Goal: Information Seeking & Learning: Learn about a topic

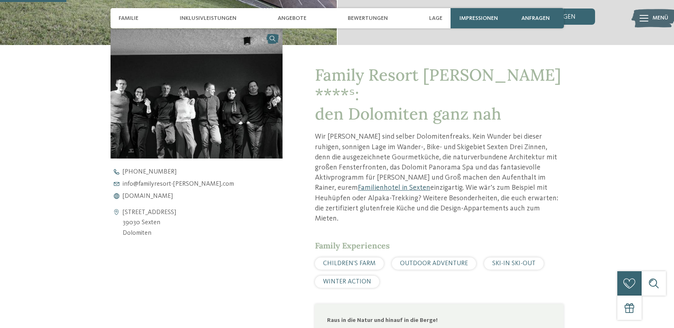
scroll to position [277, 0]
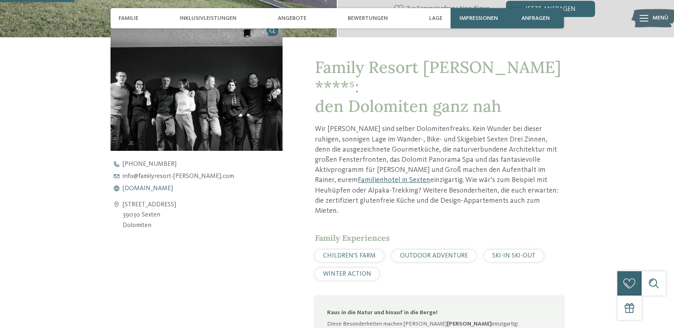
click at [173, 188] on span "[DOMAIN_NAME]" at bounding box center [148, 188] width 50 height 6
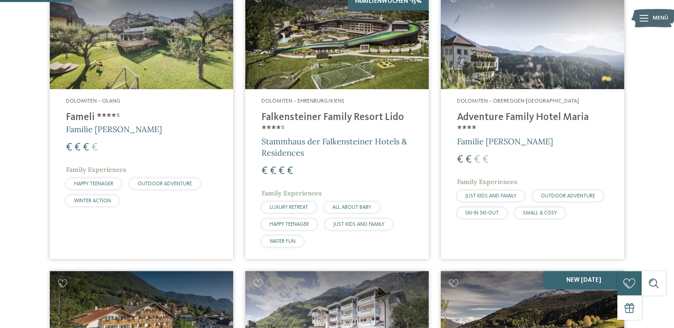
scroll to position [247, 0]
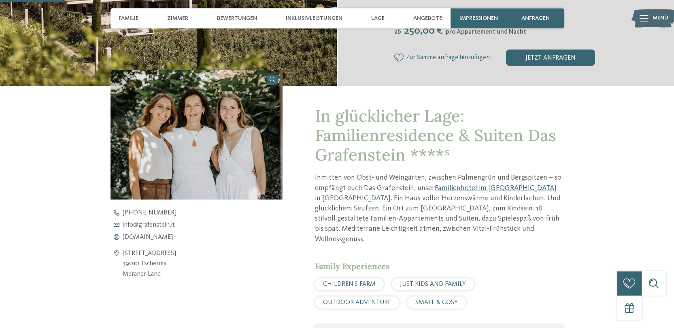
scroll to position [250, 0]
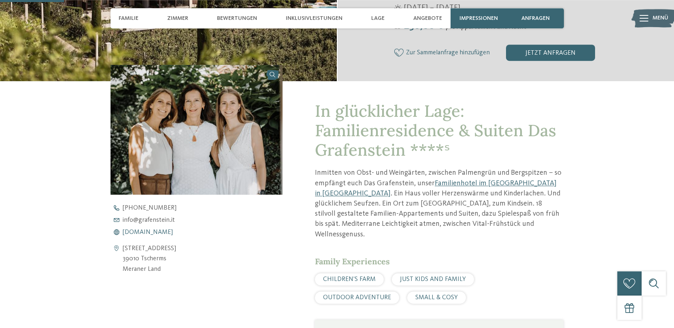
click at [156, 232] on span "www.grafenstein.it" at bounding box center [148, 232] width 50 height 6
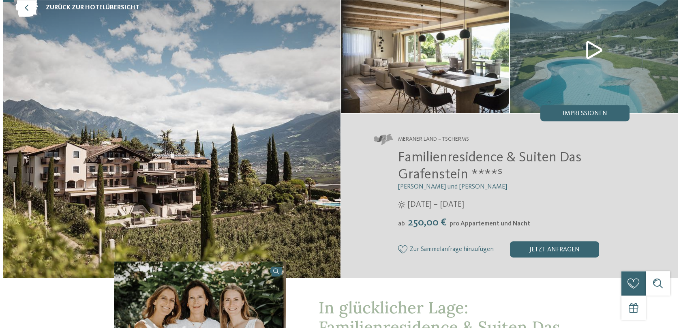
scroll to position [19, 0]
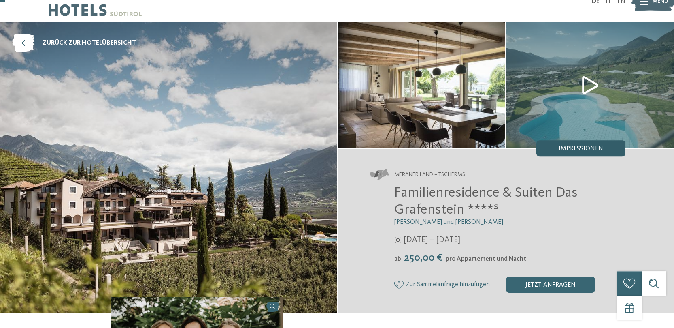
click at [563, 148] on span "Impressionen" at bounding box center [581, 148] width 45 height 6
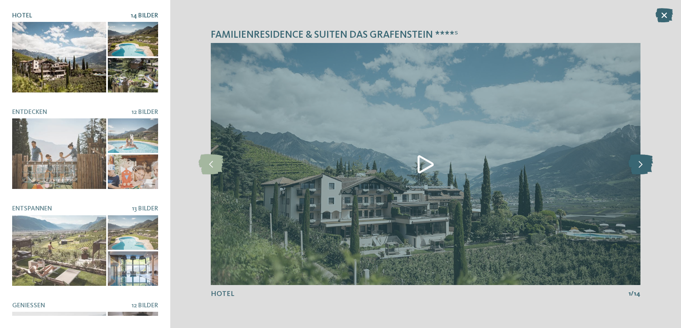
click at [641, 160] on icon at bounding box center [640, 164] width 25 height 20
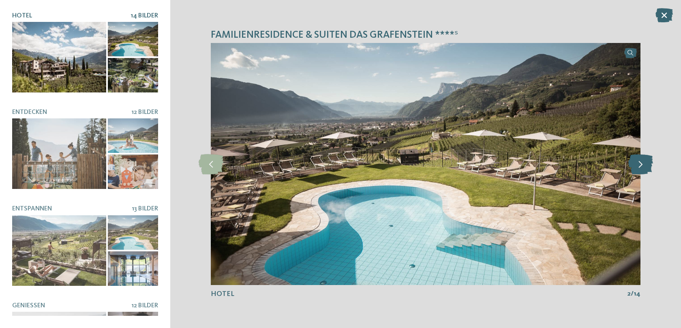
click at [641, 160] on icon at bounding box center [640, 164] width 25 height 20
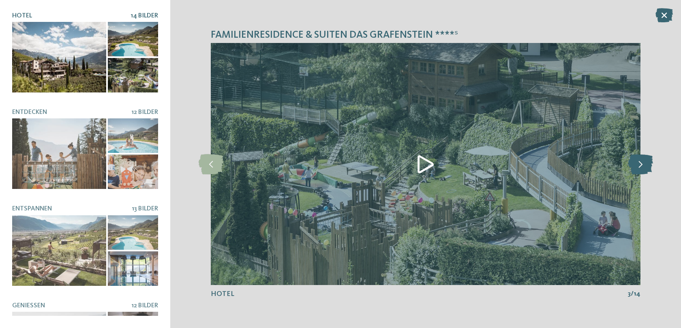
click at [641, 160] on icon at bounding box center [640, 164] width 25 height 20
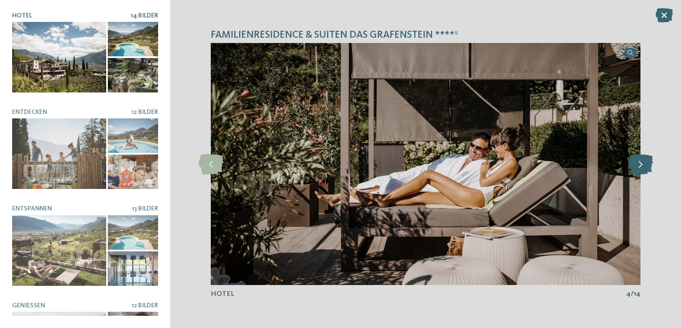
click at [641, 160] on icon at bounding box center [640, 164] width 25 height 20
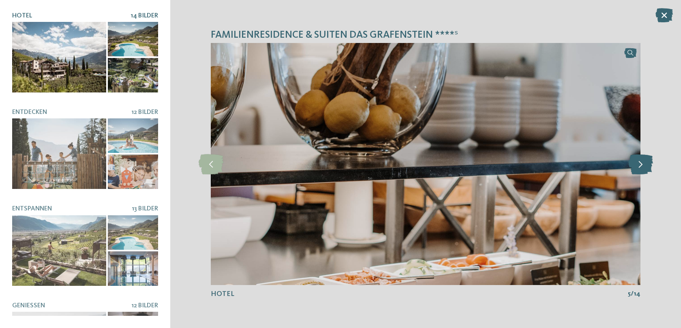
click at [641, 160] on icon at bounding box center [640, 164] width 25 height 20
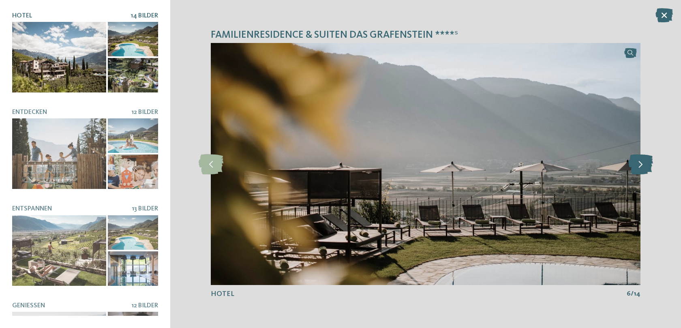
click at [641, 160] on icon at bounding box center [640, 164] width 25 height 20
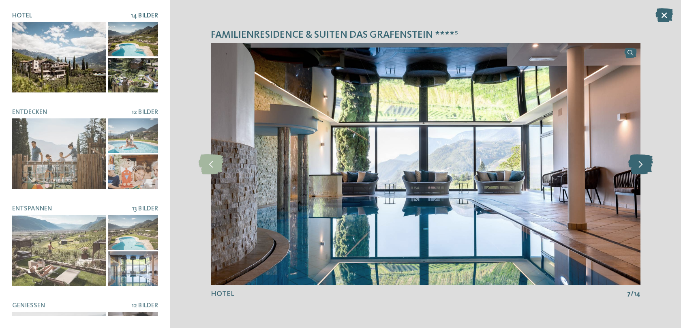
click at [641, 160] on icon at bounding box center [640, 164] width 25 height 20
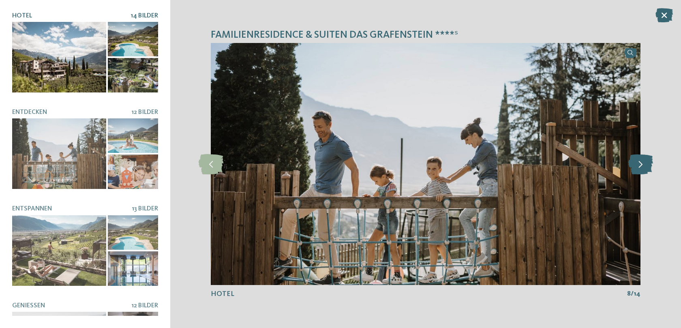
click at [641, 160] on icon at bounding box center [640, 164] width 25 height 20
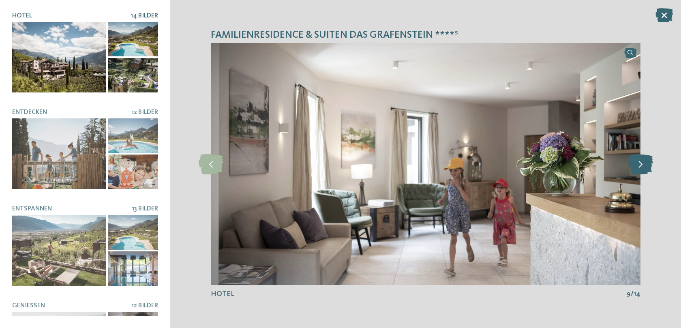
click at [641, 160] on icon at bounding box center [640, 164] width 25 height 20
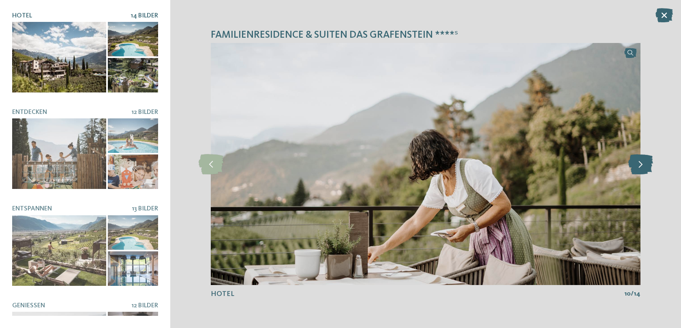
click at [641, 160] on icon at bounding box center [640, 164] width 25 height 20
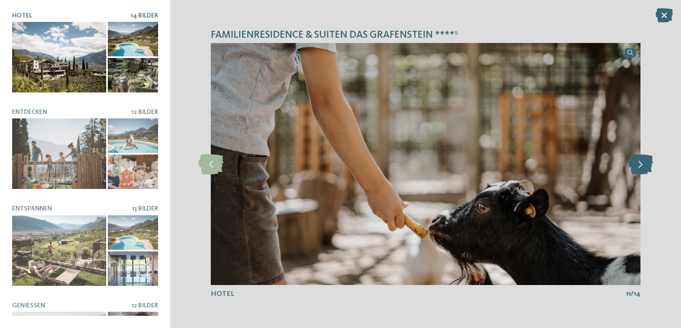
click at [641, 160] on icon at bounding box center [640, 164] width 25 height 20
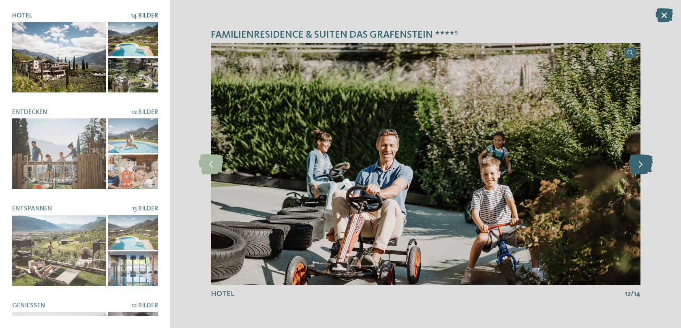
click at [641, 160] on icon at bounding box center [640, 164] width 25 height 20
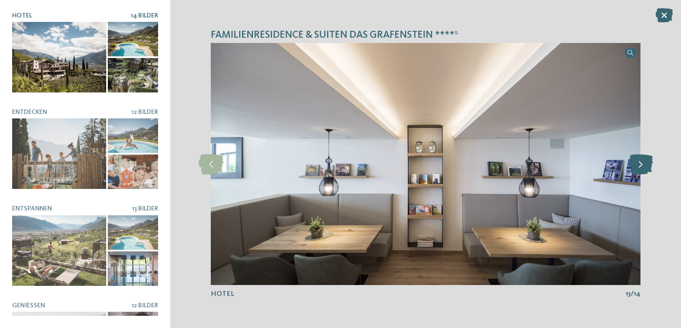
click at [641, 160] on icon at bounding box center [640, 164] width 25 height 20
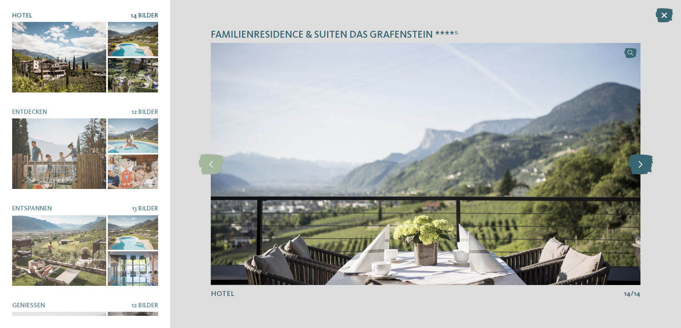
click at [641, 160] on icon at bounding box center [640, 164] width 25 height 20
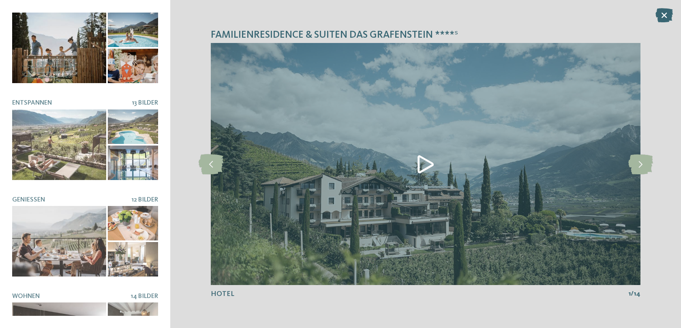
scroll to position [152, 0]
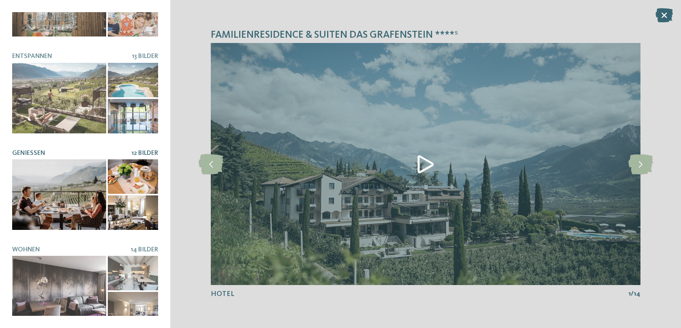
click at [72, 183] on div at bounding box center [59, 194] width 94 height 70
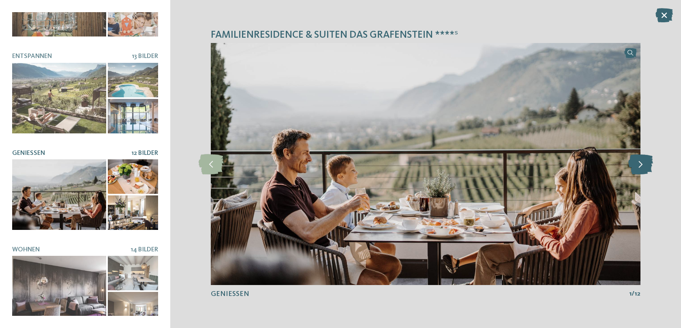
click at [647, 160] on icon at bounding box center [640, 164] width 25 height 20
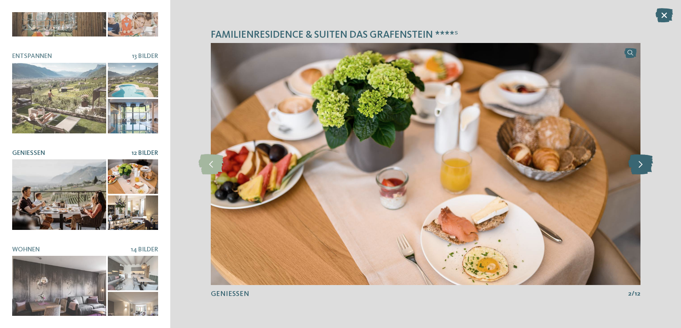
click at [647, 160] on icon at bounding box center [640, 164] width 25 height 20
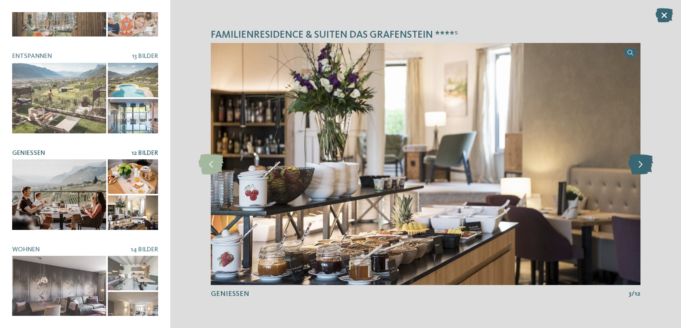
click at [647, 160] on icon at bounding box center [640, 164] width 25 height 20
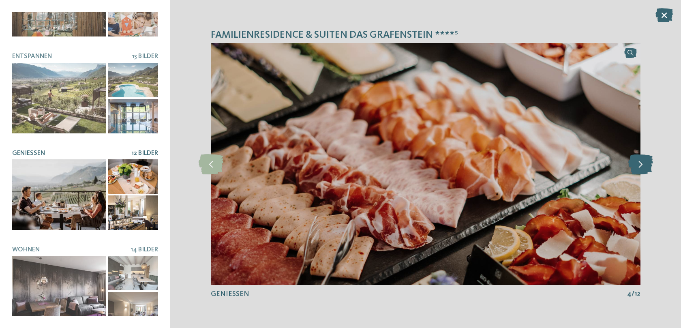
click at [647, 160] on icon at bounding box center [640, 164] width 25 height 20
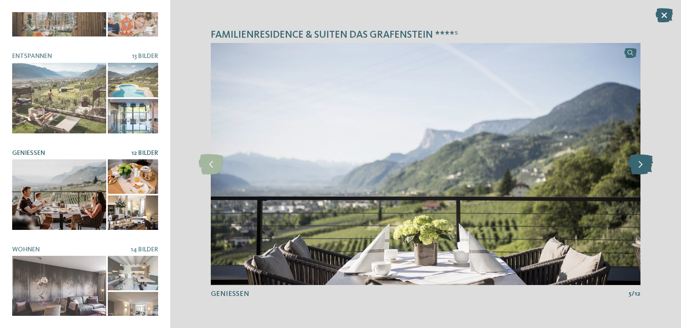
click at [647, 160] on icon at bounding box center [640, 164] width 25 height 20
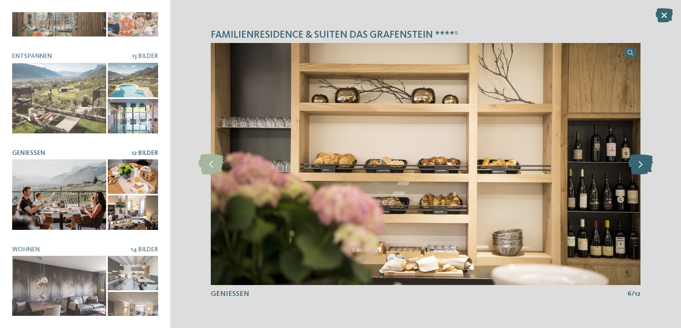
click at [647, 160] on icon at bounding box center [640, 164] width 25 height 20
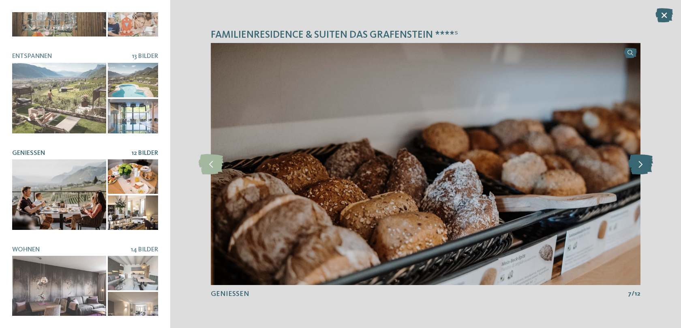
click at [647, 160] on icon at bounding box center [640, 164] width 25 height 20
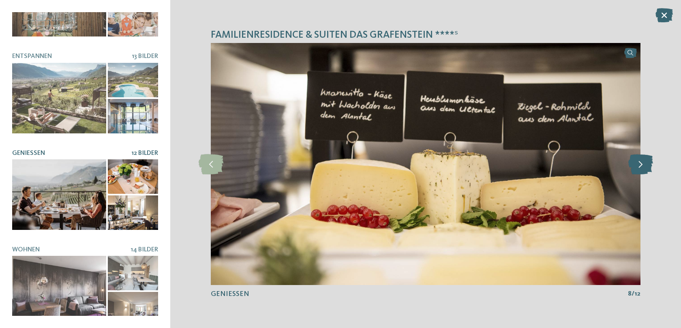
click at [647, 160] on icon at bounding box center [640, 164] width 25 height 20
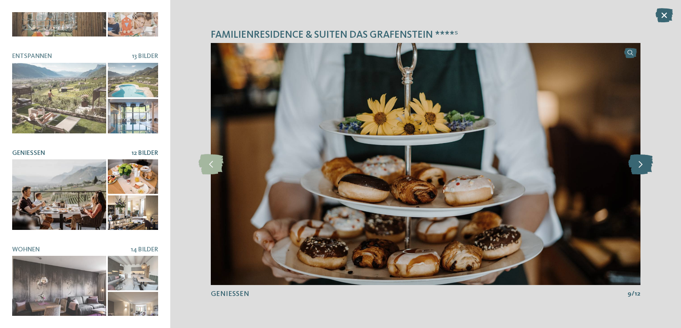
click at [647, 160] on icon at bounding box center [640, 164] width 25 height 20
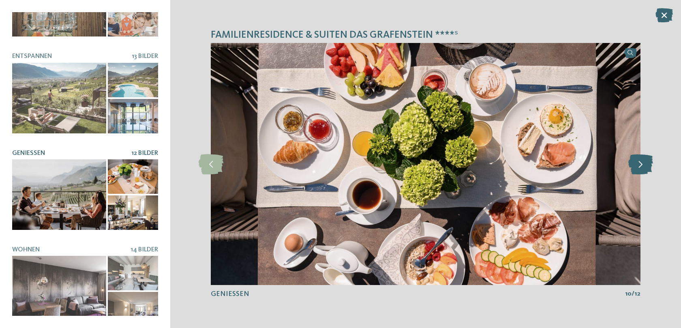
click at [647, 160] on icon at bounding box center [640, 164] width 25 height 20
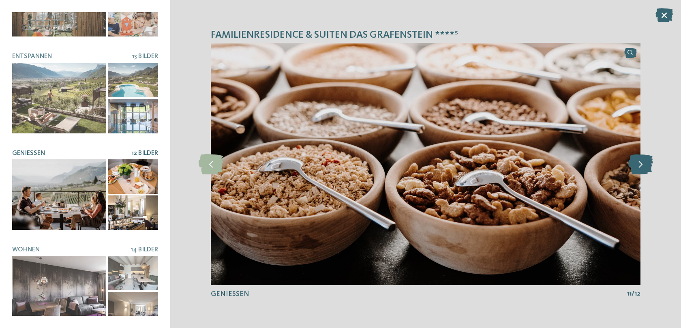
click at [647, 160] on icon at bounding box center [640, 164] width 25 height 20
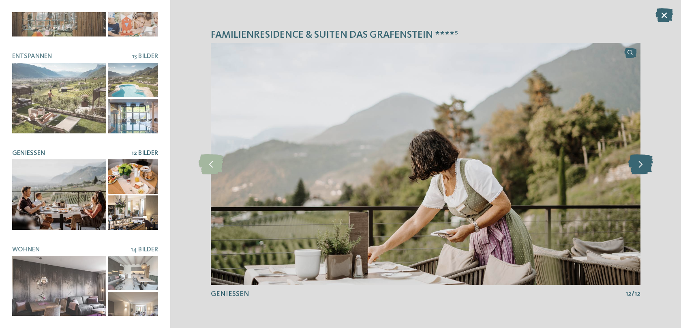
click at [647, 160] on icon at bounding box center [640, 164] width 25 height 20
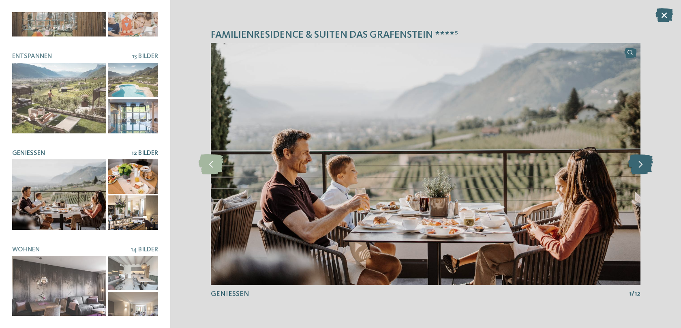
click at [647, 160] on icon at bounding box center [640, 164] width 25 height 20
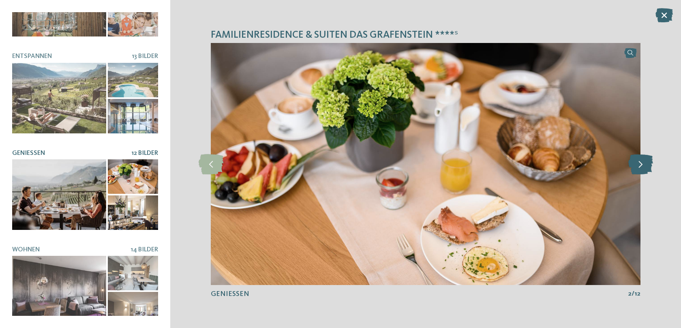
click at [647, 160] on icon at bounding box center [640, 164] width 25 height 20
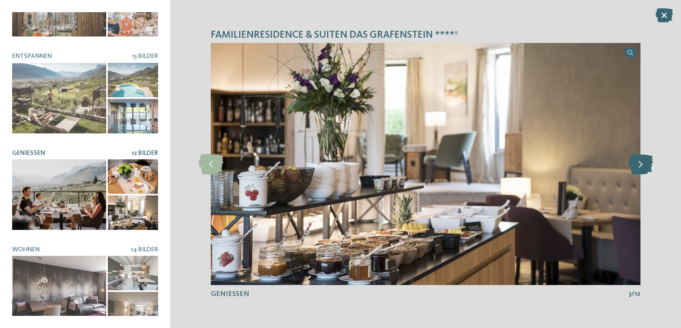
click at [647, 160] on icon at bounding box center [640, 164] width 25 height 20
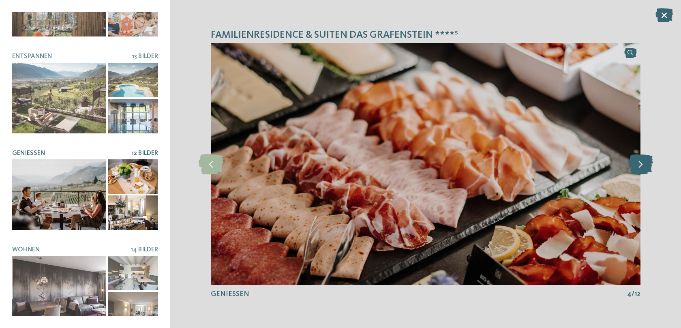
click at [647, 160] on icon at bounding box center [640, 164] width 25 height 20
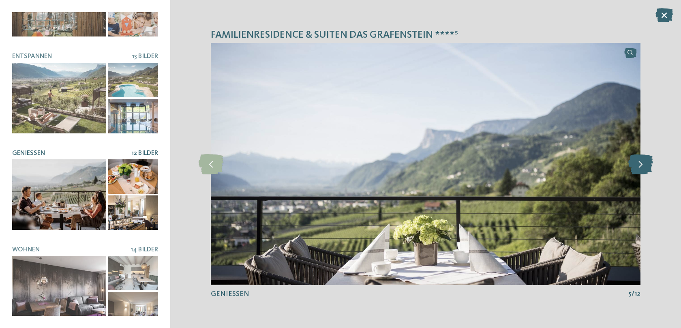
click at [647, 160] on icon at bounding box center [640, 164] width 25 height 20
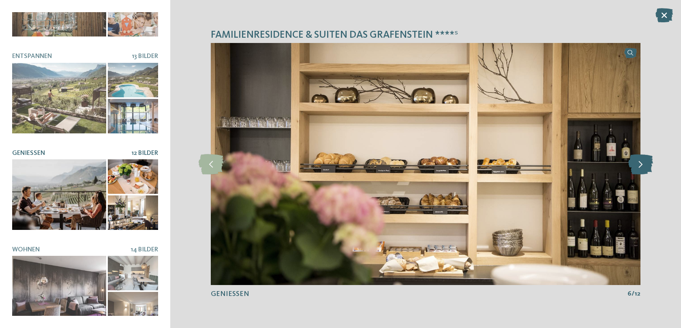
click at [647, 160] on icon at bounding box center [640, 164] width 25 height 20
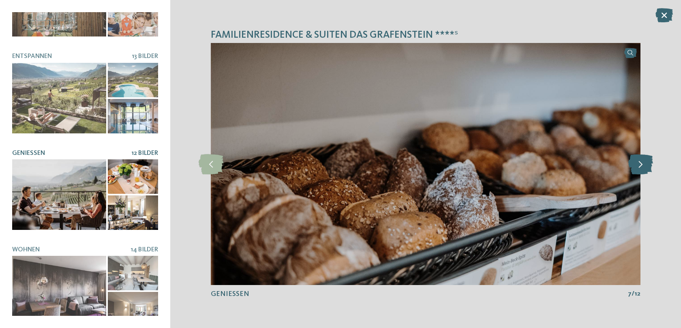
click at [647, 160] on icon at bounding box center [640, 164] width 25 height 20
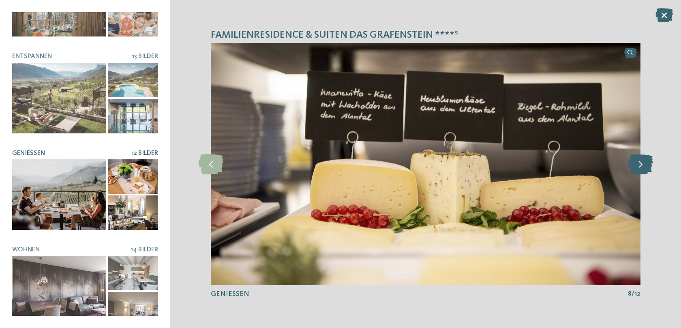
click at [647, 160] on icon at bounding box center [640, 164] width 25 height 20
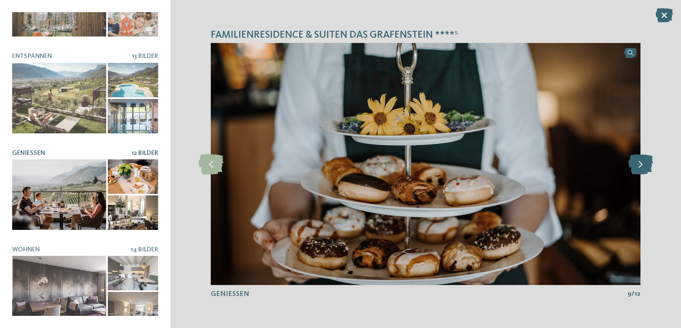
click at [647, 160] on icon at bounding box center [640, 164] width 25 height 20
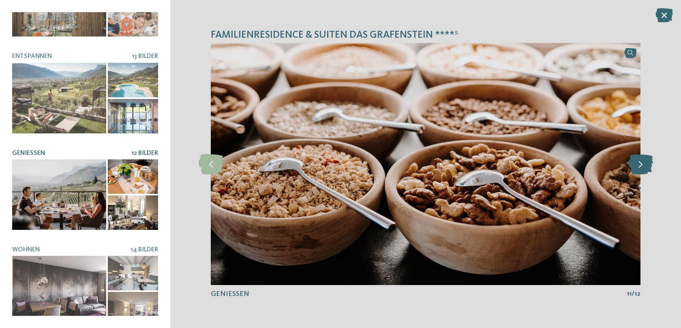
click at [647, 160] on icon at bounding box center [640, 164] width 25 height 20
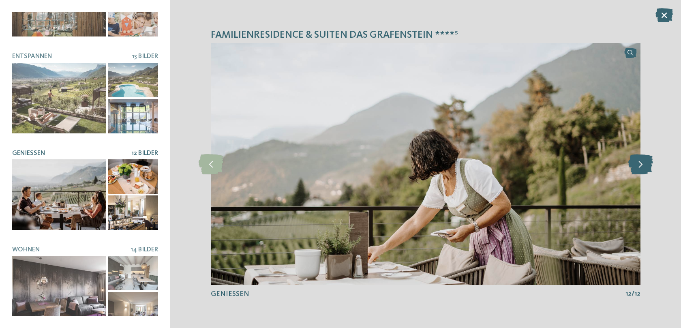
click at [647, 160] on icon at bounding box center [640, 164] width 25 height 20
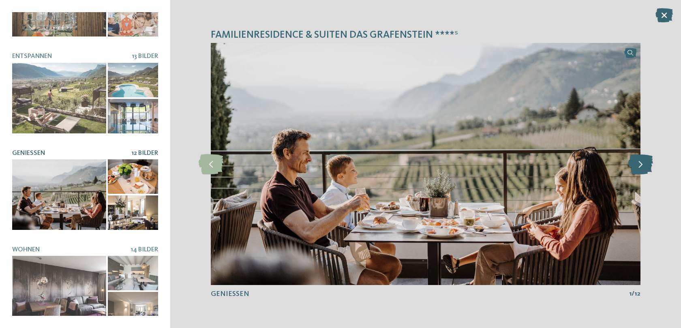
click at [647, 160] on icon at bounding box center [640, 164] width 25 height 20
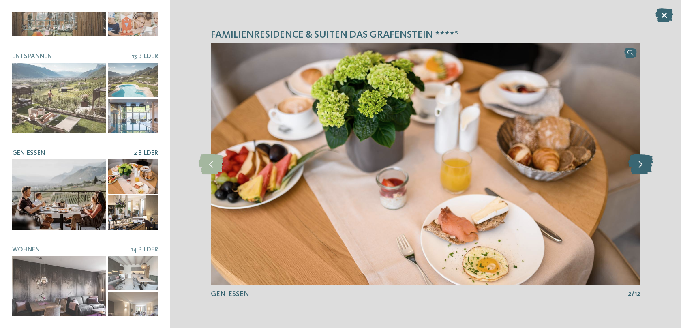
click at [647, 160] on icon at bounding box center [640, 164] width 25 height 20
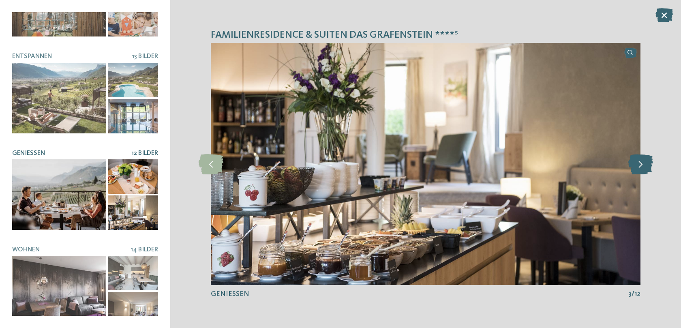
click at [647, 160] on icon at bounding box center [640, 164] width 25 height 20
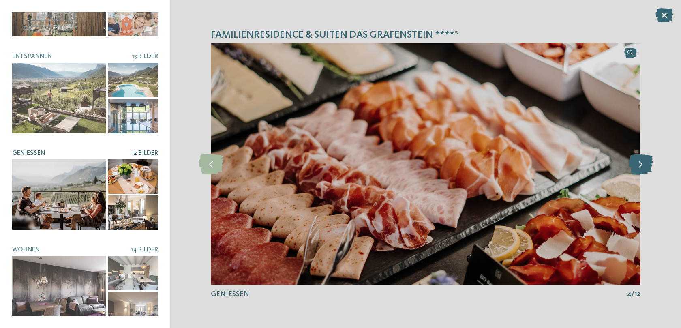
click at [647, 160] on icon at bounding box center [640, 164] width 25 height 20
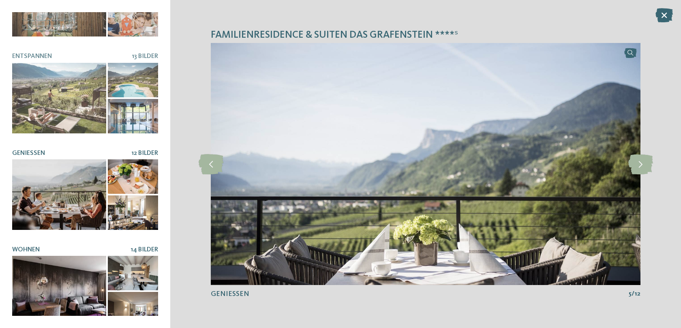
click at [74, 273] on div at bounding box center [59, 291] width 94 height 70
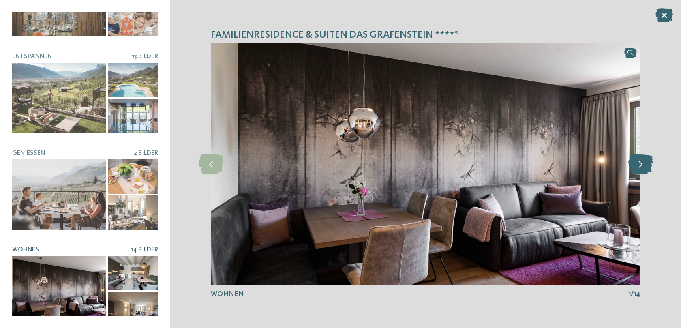
click at [637, 161] on icon at bounding box center [640, 164] width 25 height 20
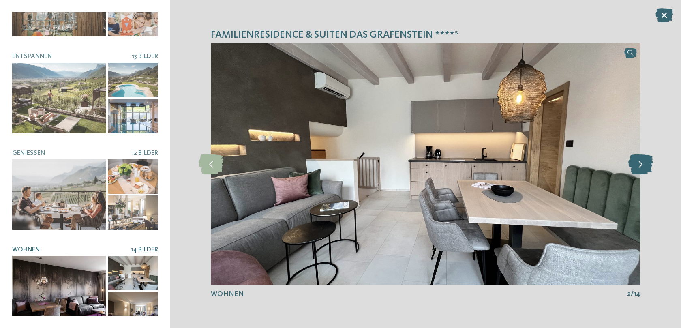
click at [637, 161] on icon at bounding box center [640, 164] width 25 height 20
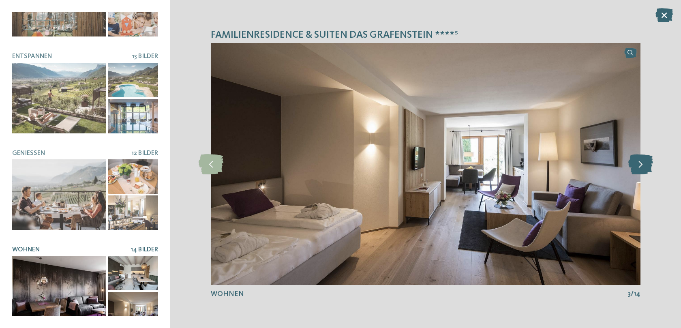
click at [637, 161] on icon at bounding box center [640, 164] width 25 height 20
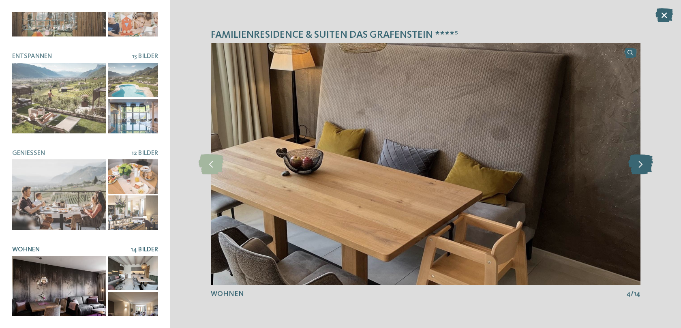
click at [637, 161] on icon at bounding box center [640, 164] width 25 height 20
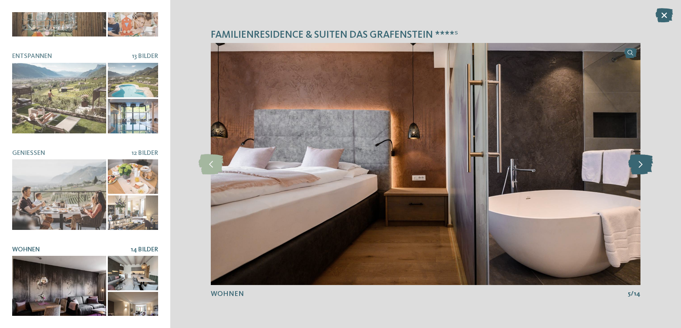
click at [637, 161] on icon at bounding box center [640, 164] width 25 height 20
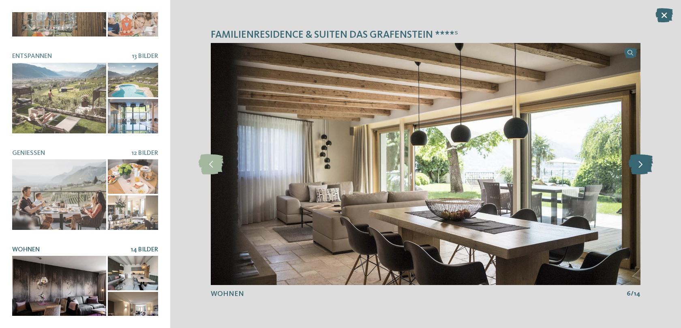
click at [637, 161] on icon at bounding box center [640, 164] width 25 height 20
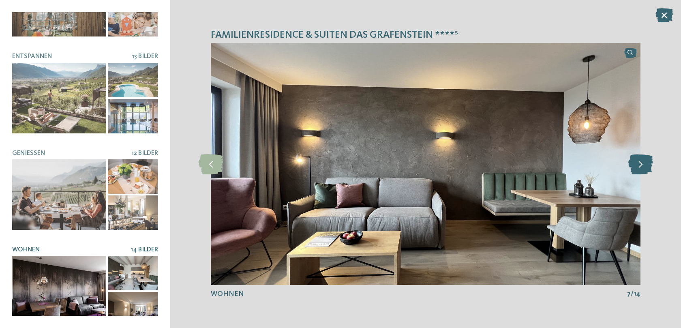
click at [637, 161] on icon at bounding box center [640, 164] width 25 height 20
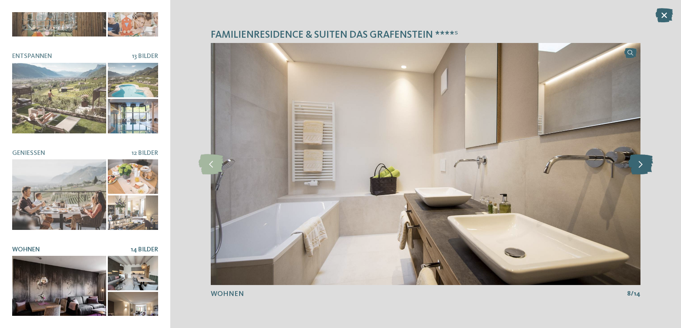
click at [637, 161] on icon at bounding box center [640, 164] width 25 height 20
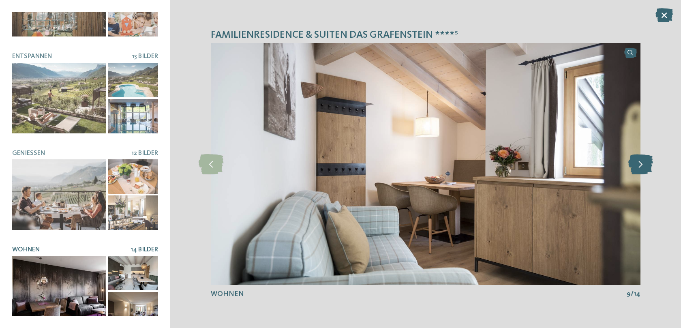
click at [637, 161] on icon at bounding box center [640, 164] width 25 height 20
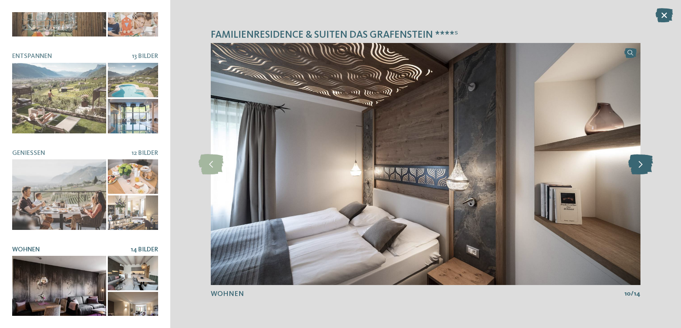
click at [637, 161] on icon at bounding box center [640, 164] width 25 height 20
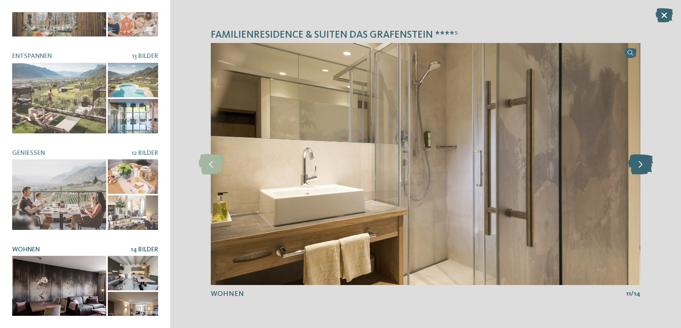
click at [637, 161] on icon at bounding box center [640, 164] width 25 height 20
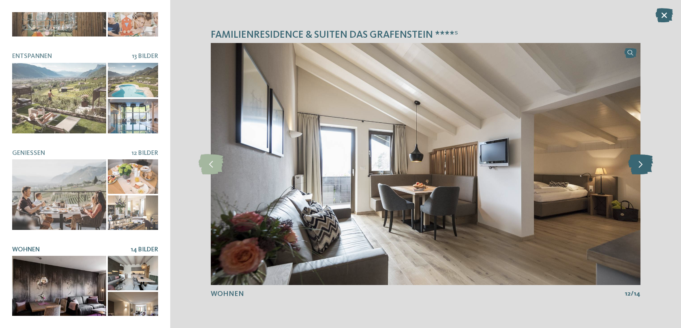
click at [637, 161] on icon at bounding box center [640, 164] width 25 height 20
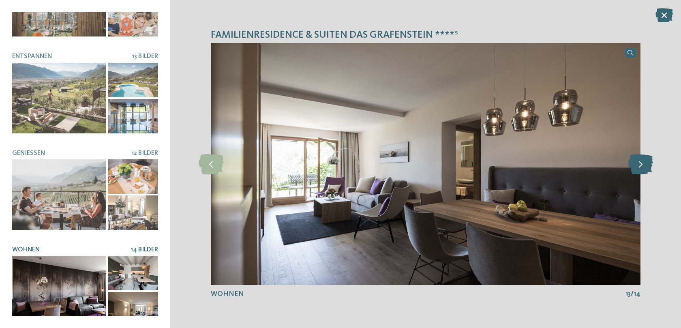
click at [637, 161] on icon at bounding box center [640, 164] width 25 height 20
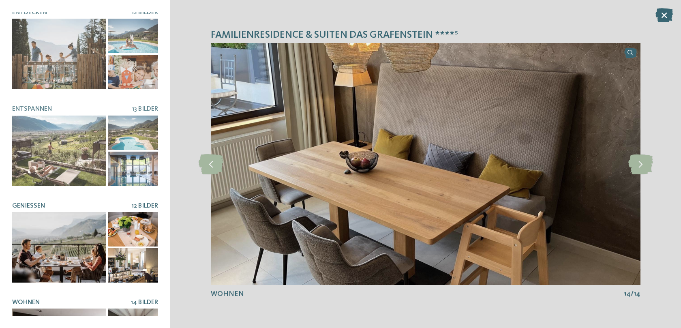
scroll to position [97, 0]
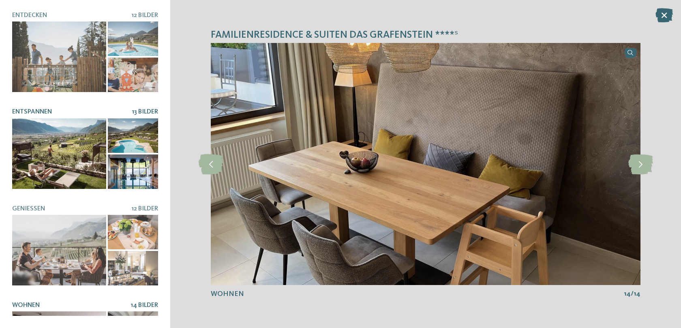
click at [69, 154] on div at bounding box center [59, 153] width 94 height 70
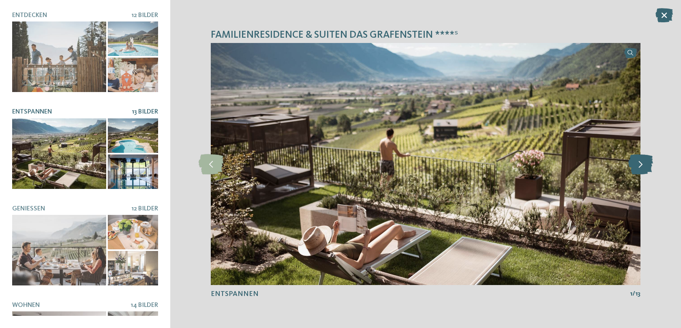
click at [642, 165] on icon at bounding box center [640, 164] width 25 height 20
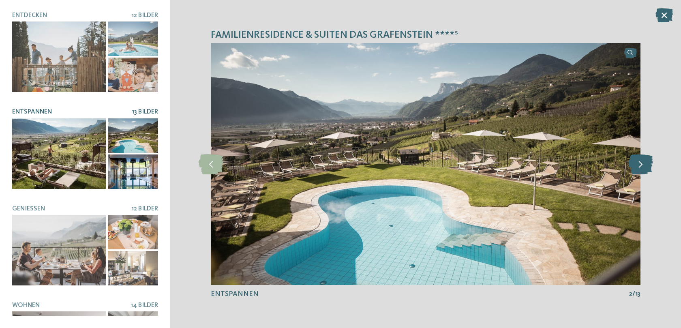
click at [642, 165] on icon at bounding box center [640, 164] width 25 height 20
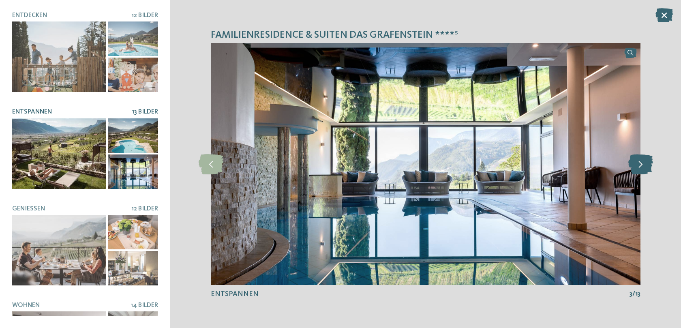
click at [642, 165] on icon at bounding box center [640, 164] width 25 height 20
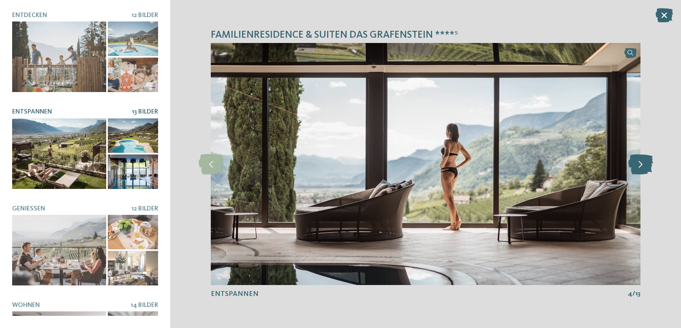
click at [642, 165] on icon at bounding box center [640, 164] width 25 height 20
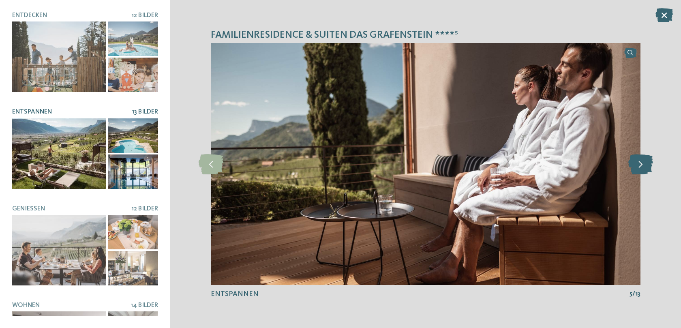
click at [642, 165] on icon at bounding box center [640, 164] width 25 height 20
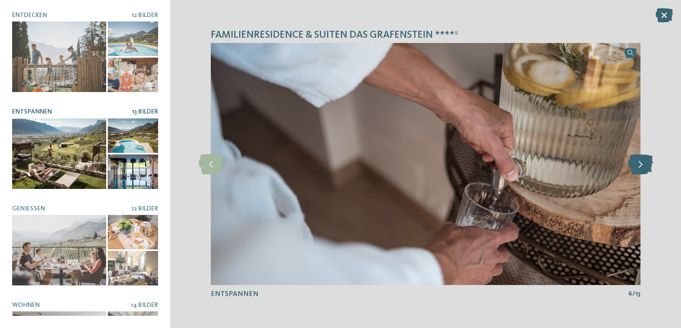
click at [642, 165] on icon at bounding box center [640, 164] width 25 height 20
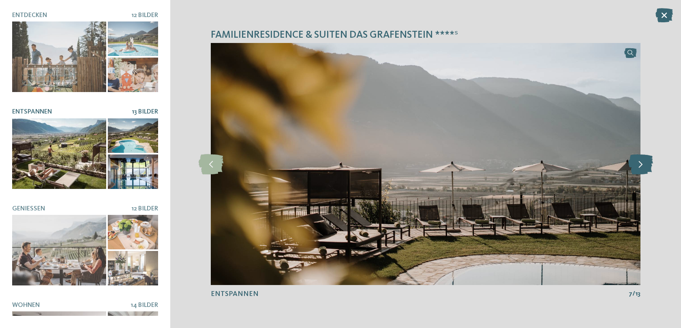
click at [642, 165] on icon at bounding box center [640, 164] width 25 height 20
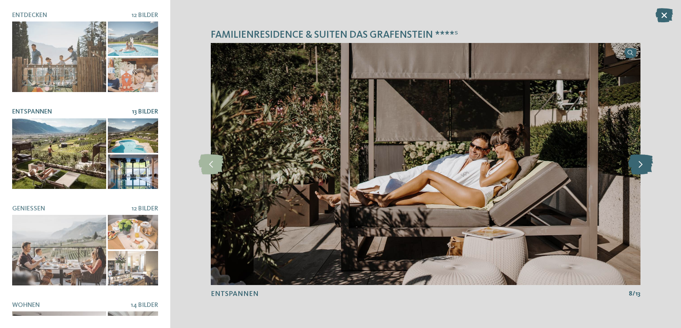
click at [642, 165] on icon at bounding box center [640, 164] width 25 height 20
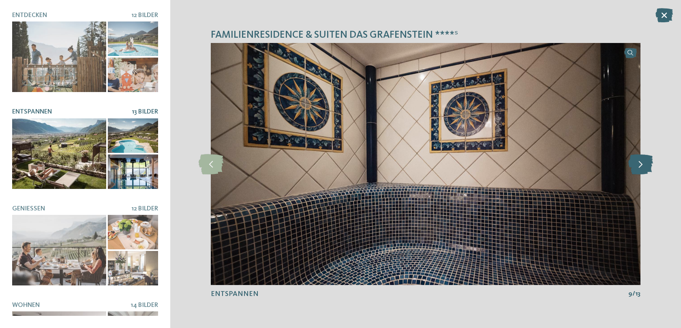
click at [642, 165] on icon at bounding box center [640, 164] width 25 height 20
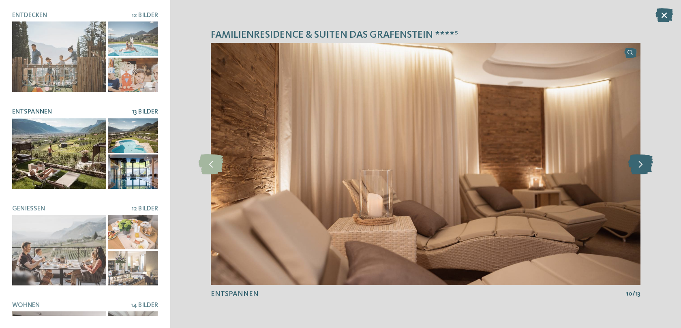
click at [642, 165] on icon at bounding box center [640, 164] width 25 height 20
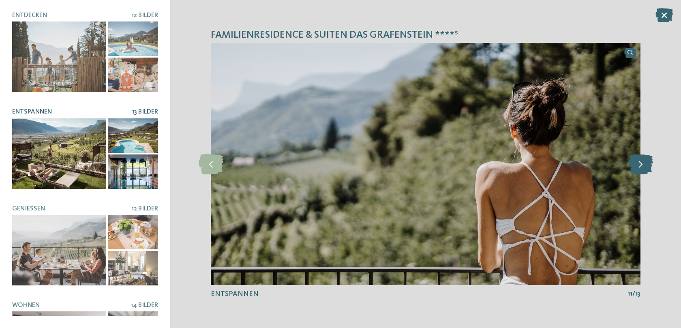
click at [642, 165] on icon at bounding box center [640, 164] width 25 height 20
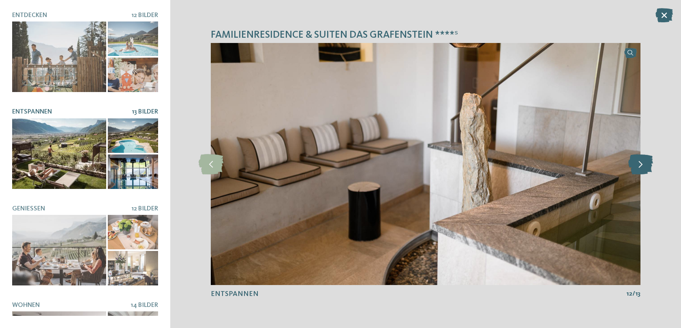
click at [642, 165] on icon at bounding box center [640, 164] width 25 height 20
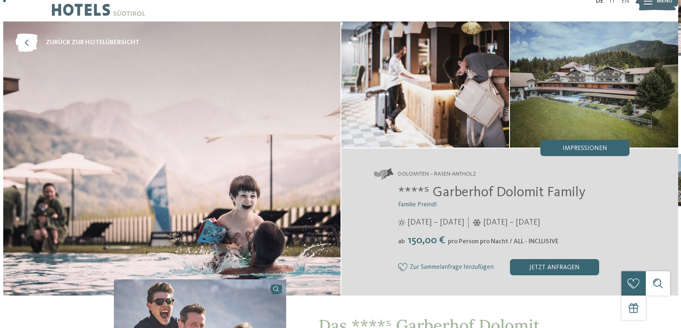
scroll to position [22, 0]
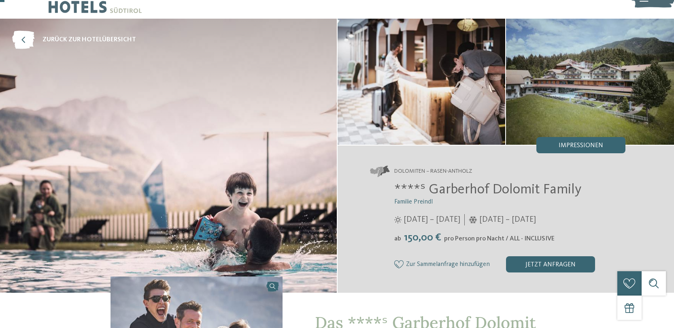
click at [242, 82] on img at bounding box center [168, 156] width 337 height 274
click at [428, 69] on img at bounding box center [422, 82] width 168 height 126
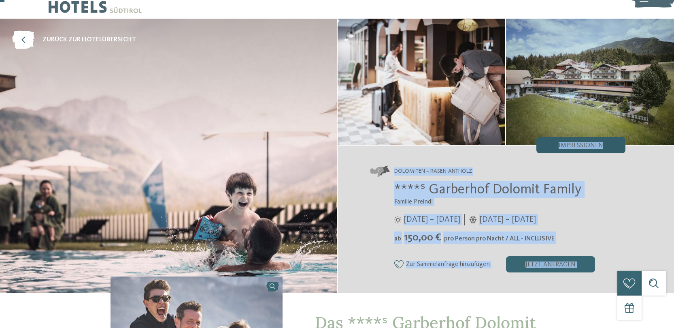
click at [591, 149] on div "Impressionen" at bounding box center [581, 145] width 89 height 16
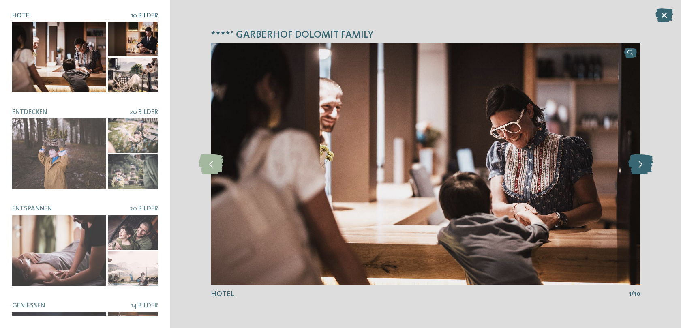
click at [640, 163] on icon at bounding box center [640, 164] width 25 height 20
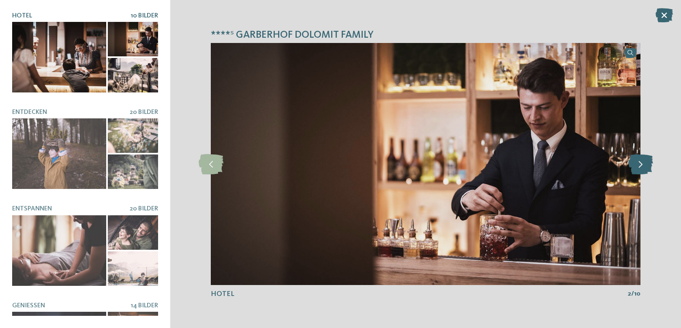
click at [640, 163] on icon at bounding box center [640, 164] width 25 height 20
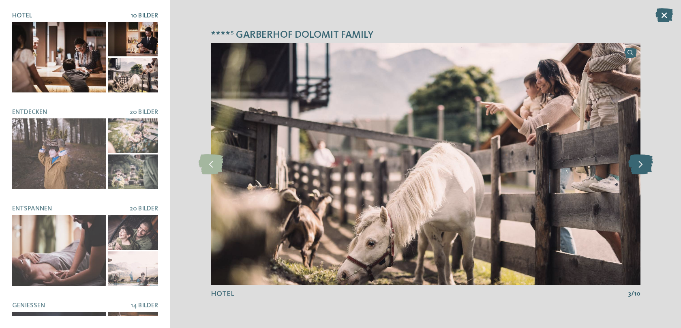
click at [640, 163] on icon at bounding box center [640, 164] width 25 height 20
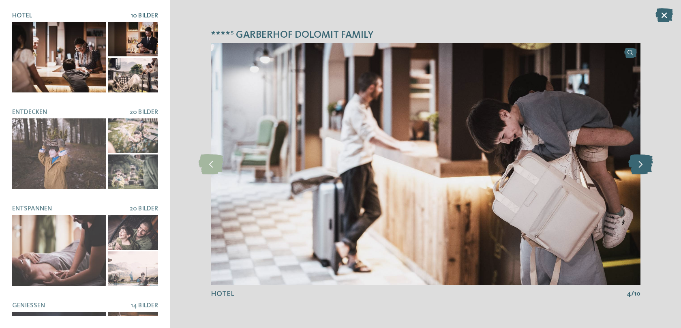
click at [640, 163] on icon at bounding box center [640, 164] width 25 height 20
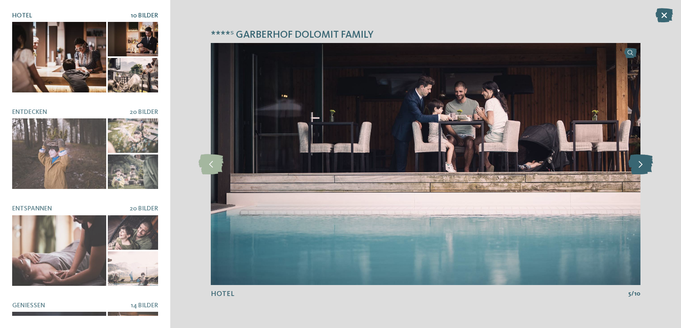
click at [640, 163] on icon at bounding box center [640, 164] width 25 height 20
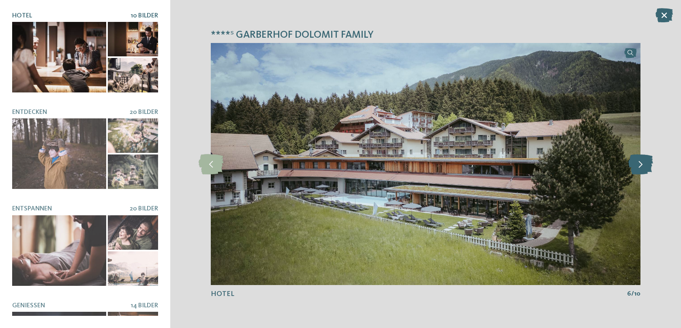
click at [640, 163] on icon at bounding box center [640, 164] width 25 height 20
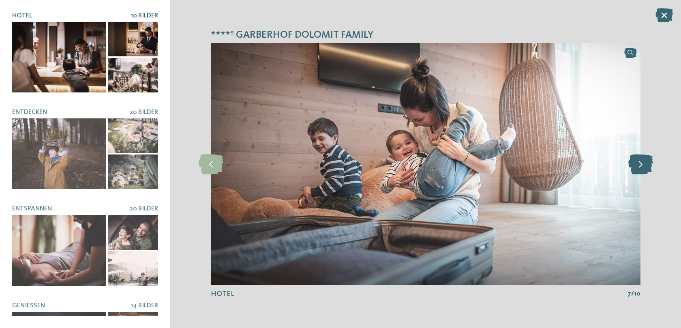
click at [640, 163] on icon at bounding box center [640, 164] width 25 height 20
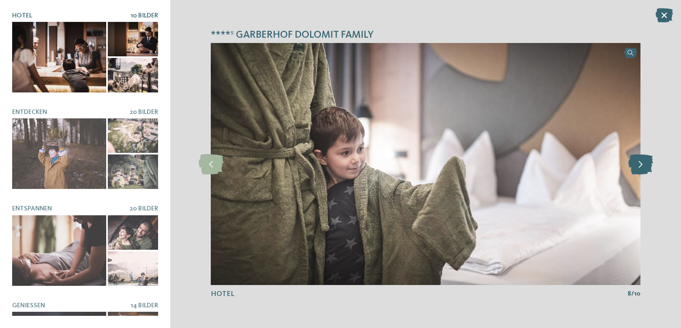
click at [640, 163] on icon at bounding box center [640, 164] width 25 height 20
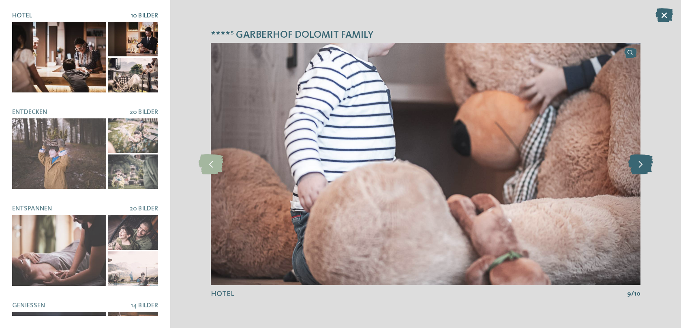
click at [640, 163] on icon at bounding box center [640, 164] width 25 height 20
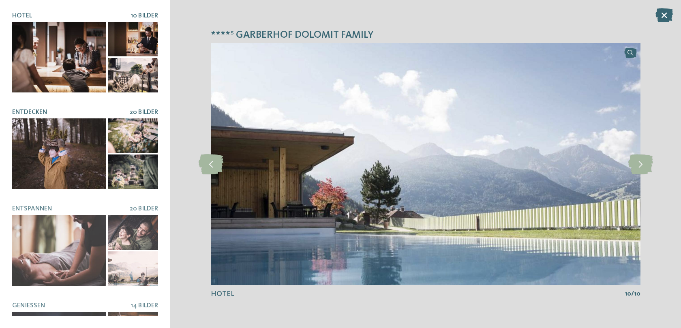
click at [59, 164] on div at bounding box center [59, 153] width 94 height 70
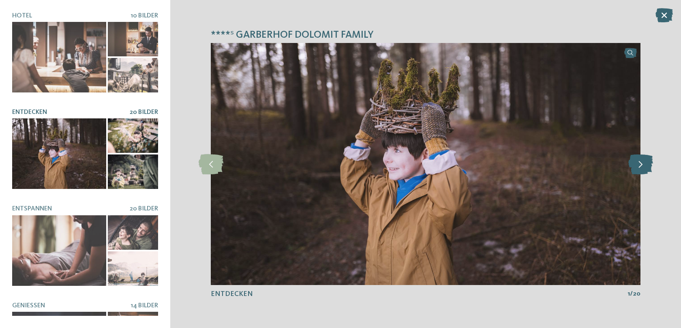
click at [642, 159] on icon at bounding box center [640, 164] width 25 height 20
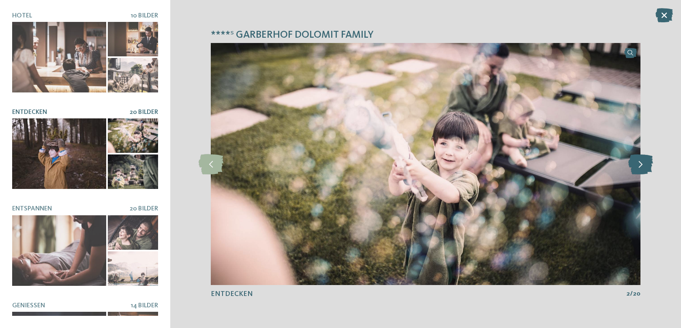
click at [642, 159] on icon at bounding box center [640, 164] width 25 height 20
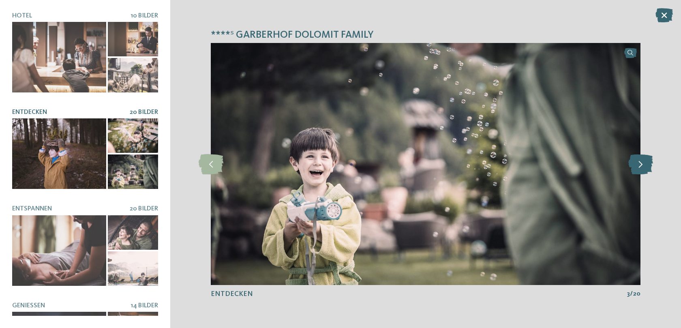
click at [642, 159] on icon at bounding box center [640, 164] width 25 height 20
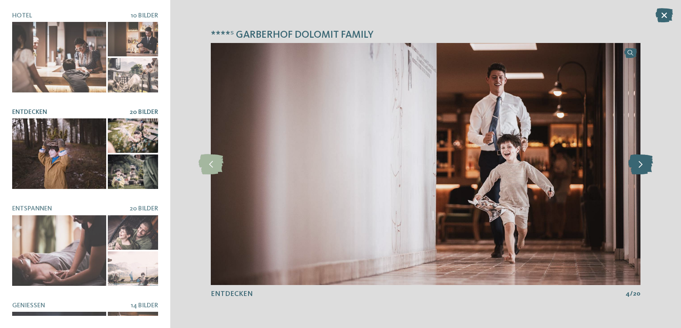
click at [642, 159] on icon at bounding box center [640, 164] width 25 height 20
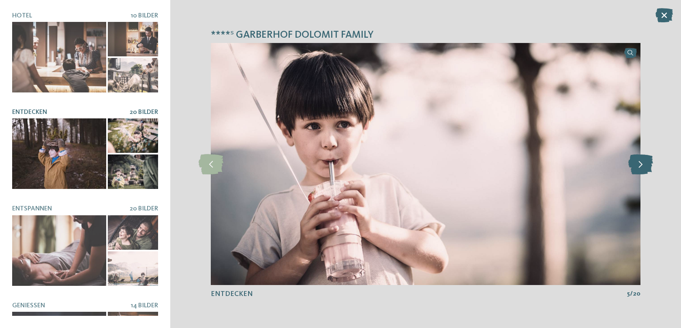
click at [642, 159] on icon at bounding box center [640, 164] width 25 height 20
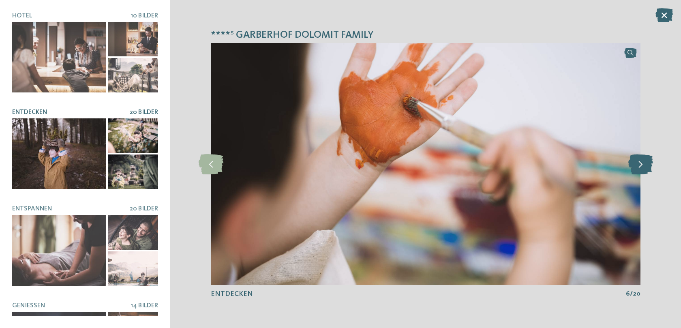
click at [642, 159] on icon at bounding box center [640, 164] width 25 height 20
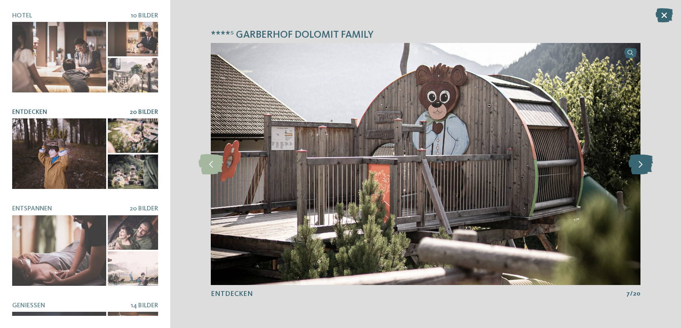
click at [642, 159] on icon at bounding box center [640, 164] width 25 height 20
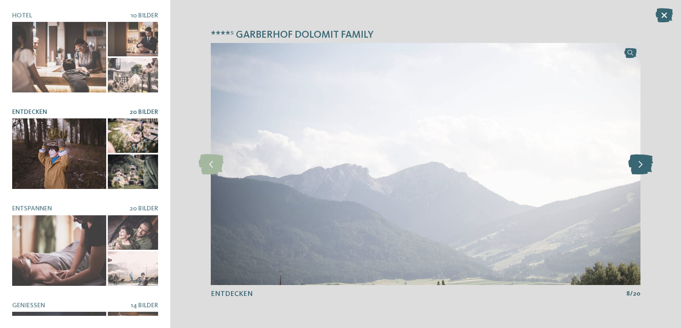
click at [642, 159] on icon at bounding box center [640, 164] width 25 height 20
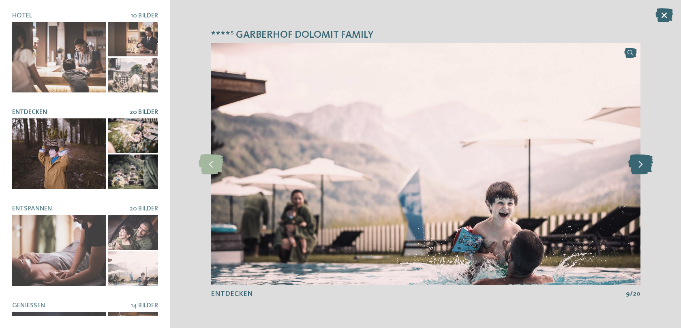
click at [642, 159] on icon at bounding box center [640, 164] width 25 height 20
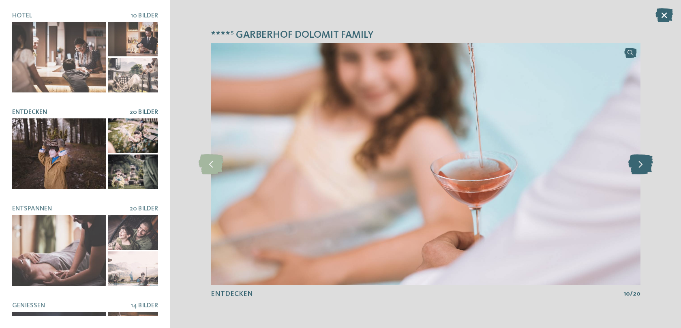
click at [642, 159] on icon at bounding box center [640, 164] width 25 height 20
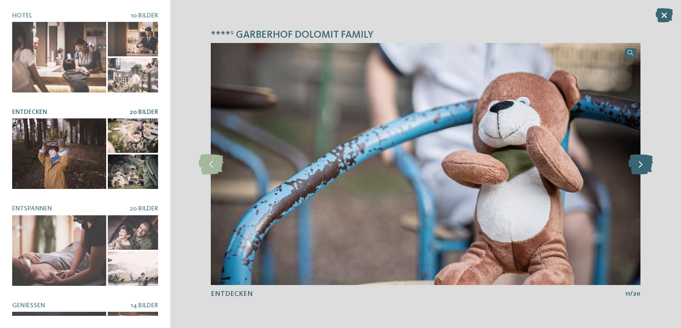
click at [642, 159] on icon at bounding box center [640, 164] width 25 height 20
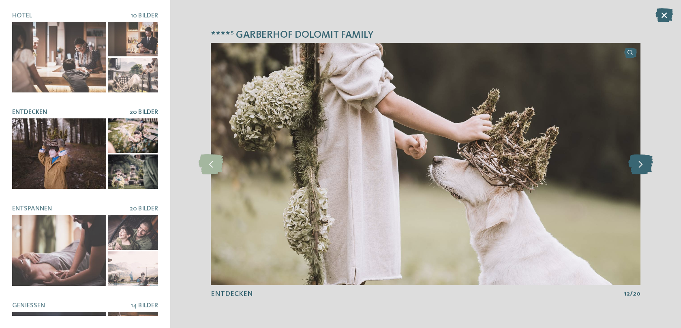
click at [642, 159] on icon at bounding box center [640, 164] width 25 height 20
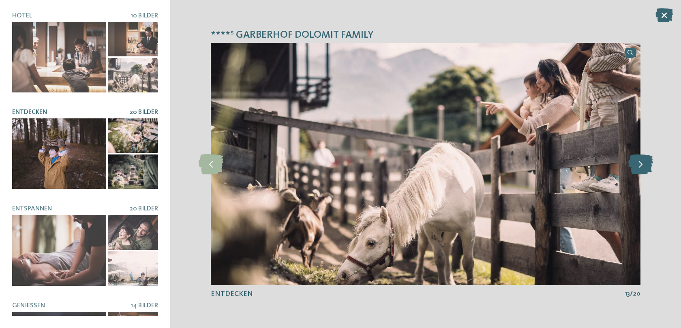
click at [642, 159] on icon at bounding box center [640, 164] width 25 height 20
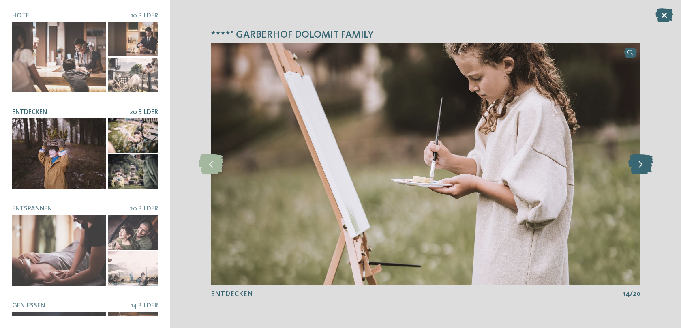
click at [642, 159] on icon at bounding box center [640, 164] width 25 height 20
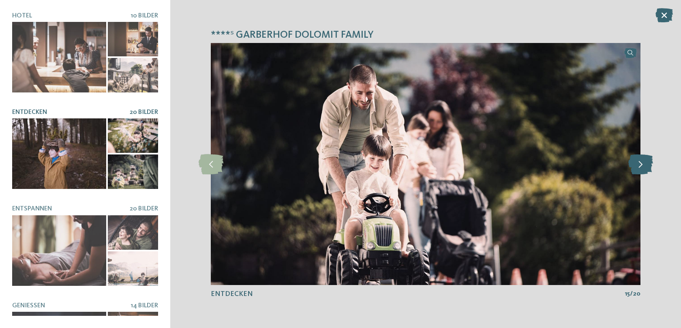
click at [642, 159] on icon at bounding box center [640, 164] width 25 height 20
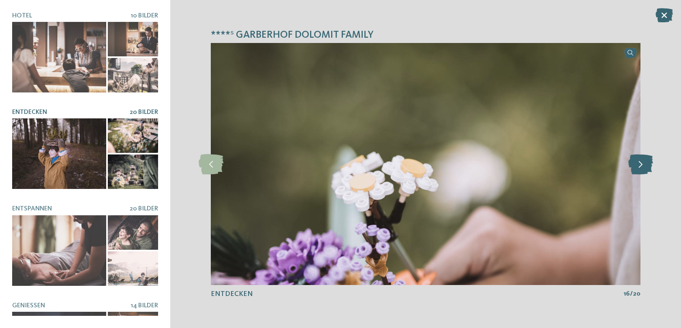
click at [642, 159] on icon at bounding box center [640, 164] width 25 height 20
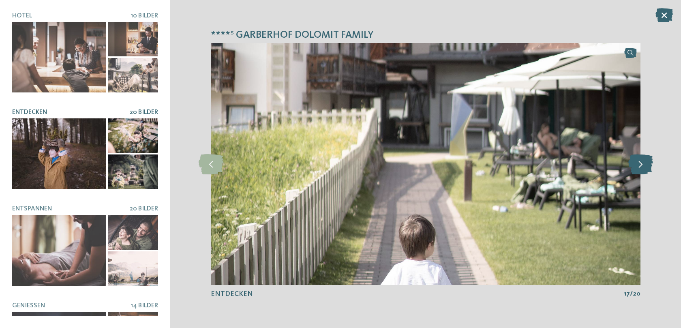
click at [642, 159] on icon at bounding box center [640, 164] width 25 height 20
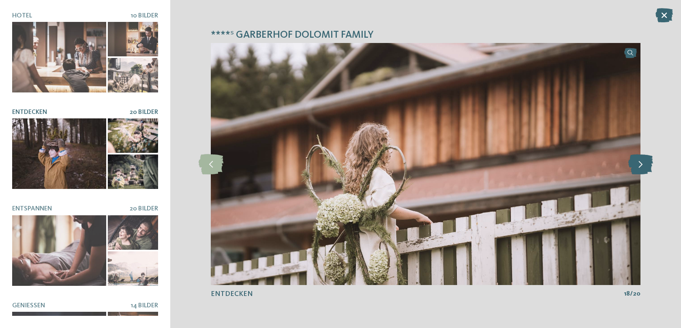
click at [642, 159] on icon at bounding box center [640, 164] width 25 height 20
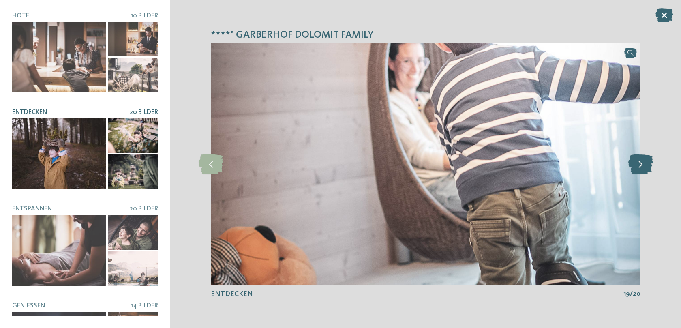
click at [642, 159] on icon at bounding box center [640, 164] width 25 height 20
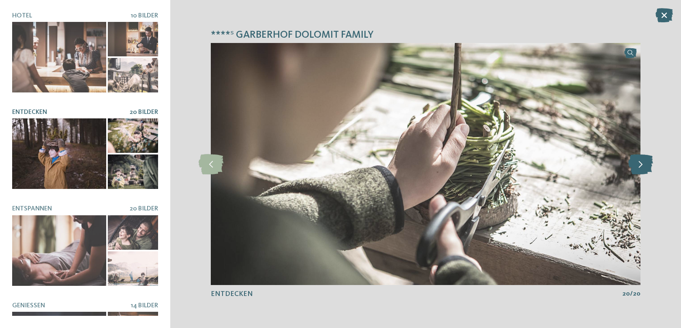
click at [642, 159] on icon at bounding box center [640, 164] width 25 height 20
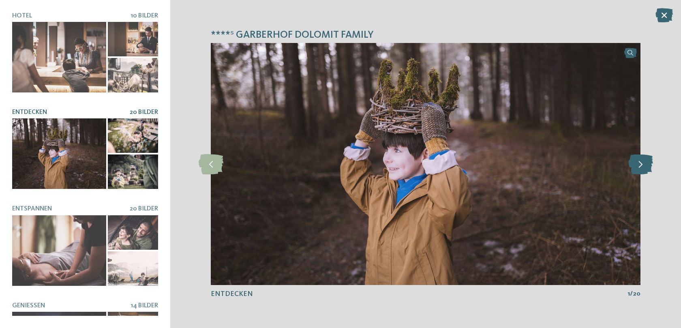
click at [642, 159] on icon at bounding box center [640, 164] width 25 height 20
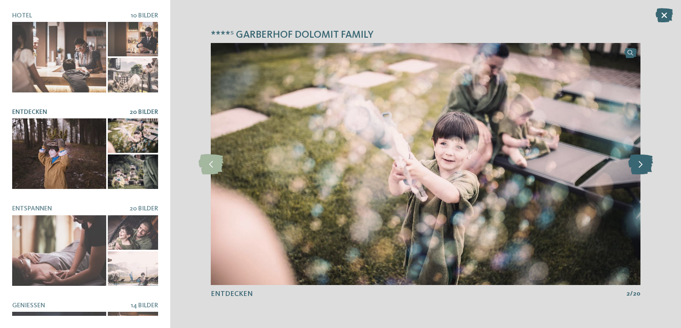
click at [642, 159] on icon at bounding box center [640, 164] width 25 height 20
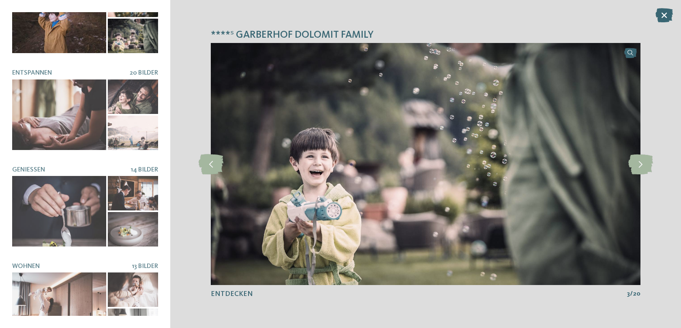
scroll to position [152, 0]
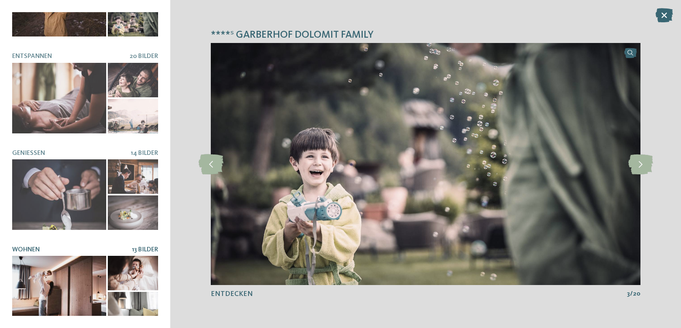
click at [74, 278] on div at bounding box center [59, 291] width 94 height 70
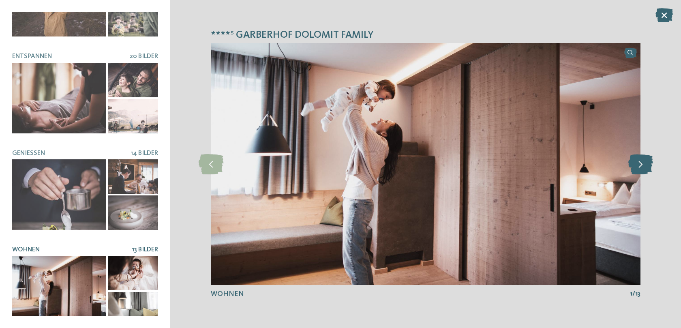
click at [644, 157] on icon at bounding box center [640, 164] width 25 height 20
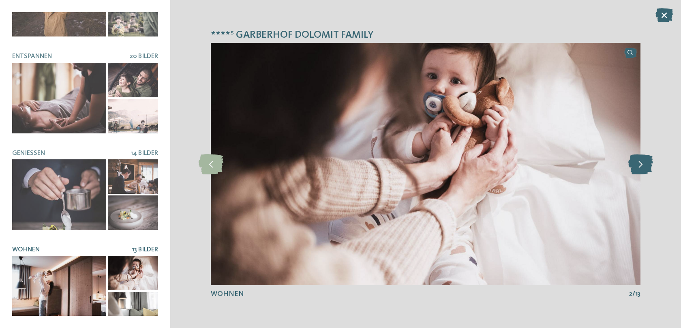
click at [644, 157] on icon at bounding box center [640, 164] width 25 height 20
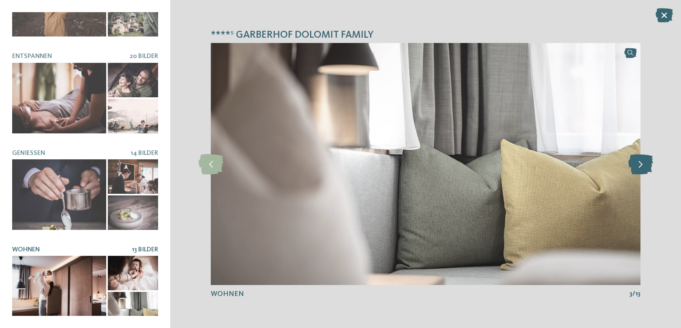
click at [644, 157] on icon at bounding box center [640, 164] width 25 height 20
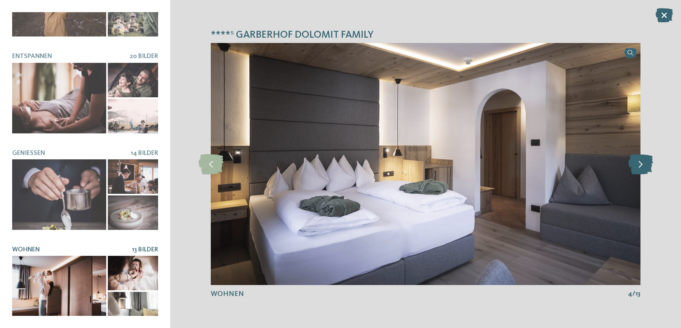
click at [644, 157] on icon at bounding box center [640, 164] width 25 height 20
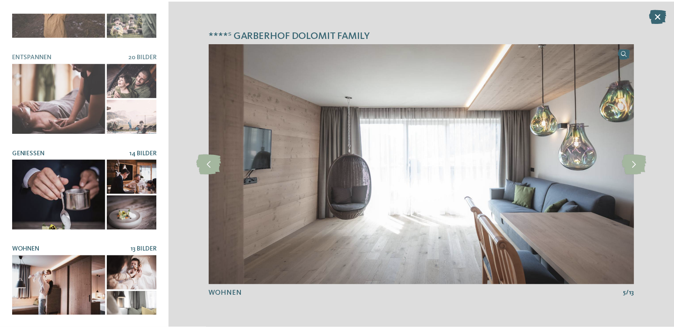
scroll to position [0, 0]
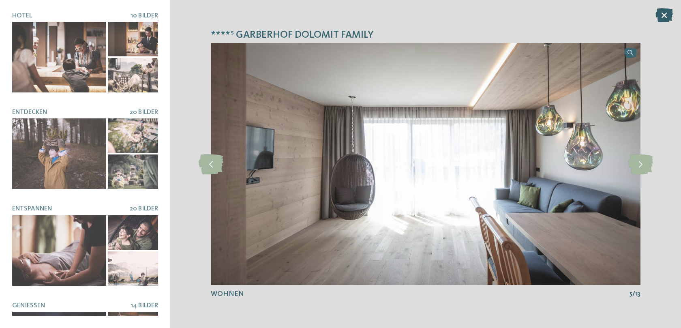
click at [659, 12] on icon at bounding box center [663, 15] width 17 height 14
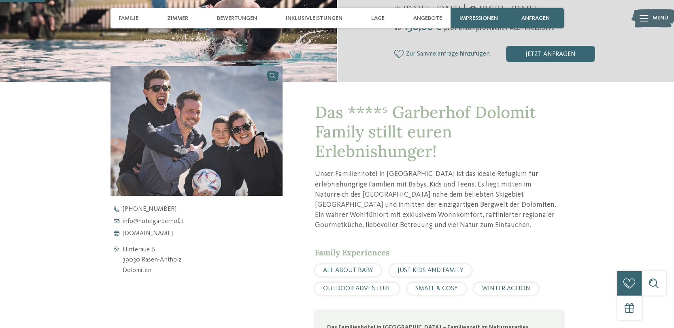
scroll to position [233, 0]
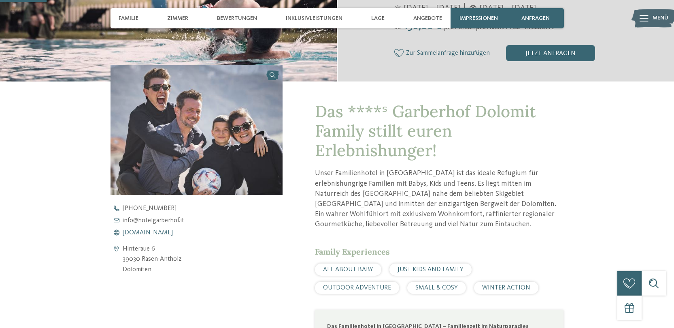
click at [164, 233] on span "www.hotelgarberhof.it" at bounding box center [148, 232] width 50 height 6
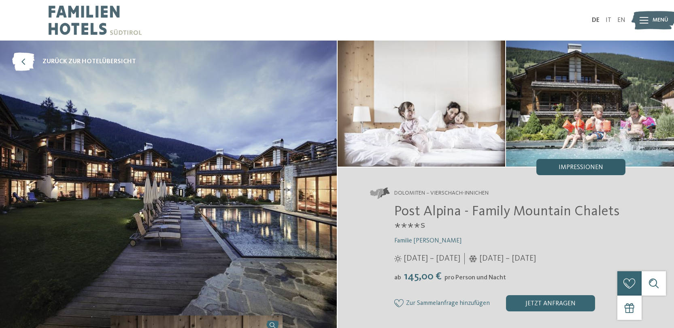
click at [581, 165] on span "Impressionen" at bounding box center [581, 167] width 45 height 6
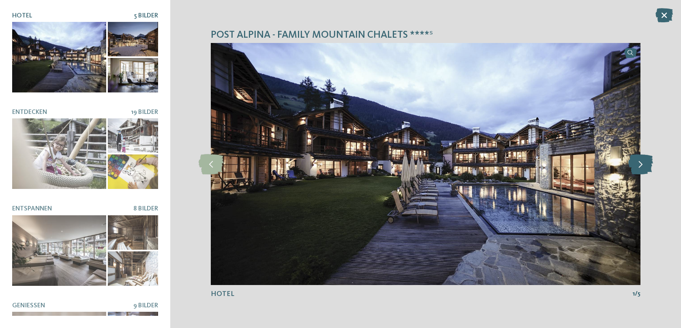
click at [640, 168] on icon at bounding box center [640, 164] width 25 height 20
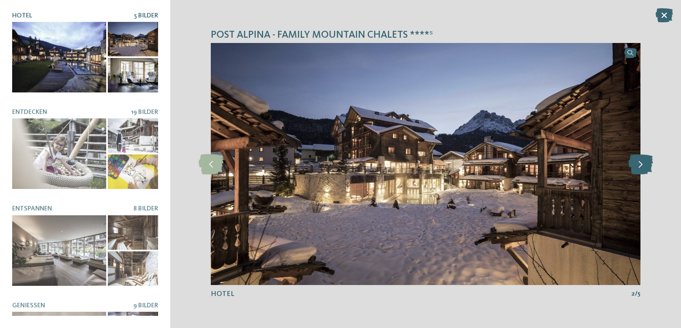
click at [640, 168] on icon at bounding box center [640, 164] width 25 height 20
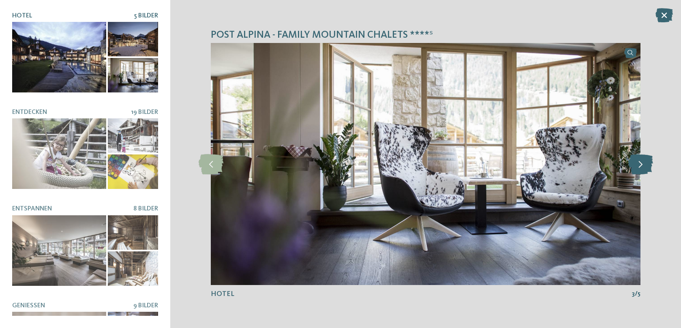
click at [640, 168] on icon at bounding box center [640, 164] width 25 height 20
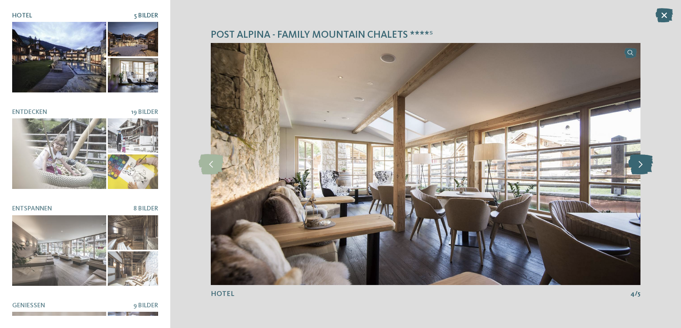
click at [640, 168] on icon at bounding box center [640, 164] width 25 height 20
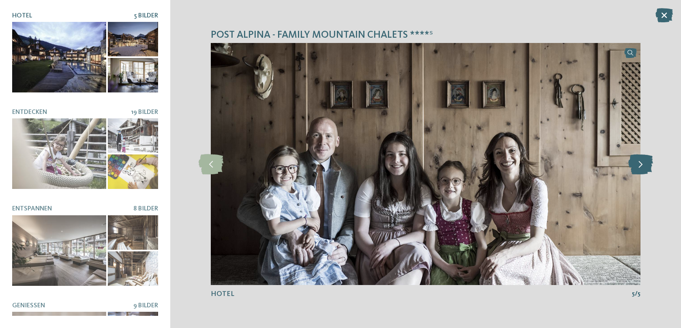
click at [640, 168] on icon at bounding box center [640, 164] width 25 height 20
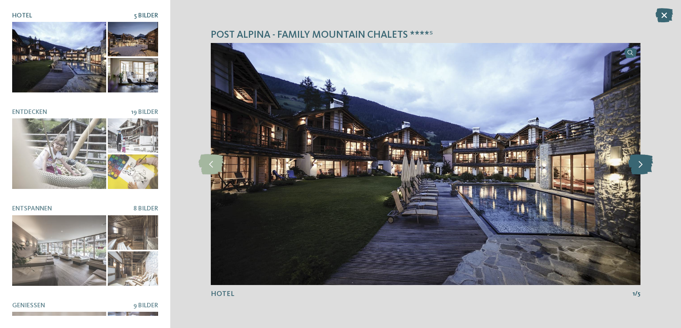
click at [640, 168] on icon at bounding box center [640, 164] width 25 height 20
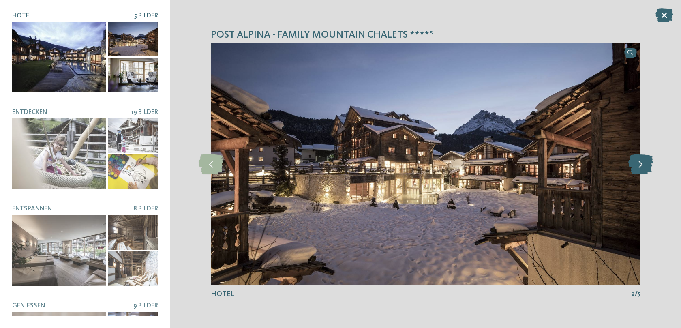
click at [640, 168] on icon at bounding box center [640, 164] width 25 height 20
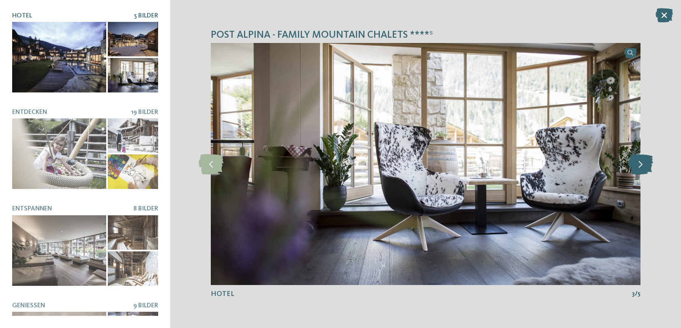
click at [640, 168] on icon at bounding box center [640, 164] width 25 height 20
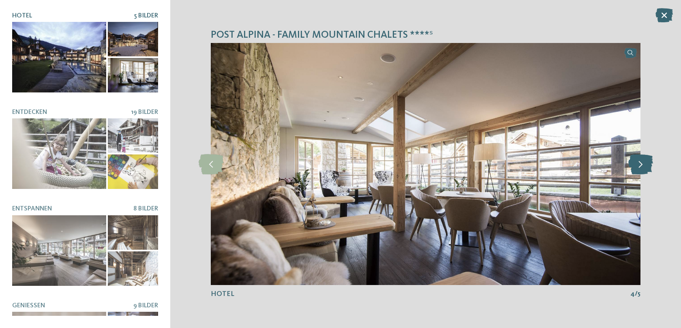
click at [640, 168] on icon at bounding box center [640, 164] width 25 height 20
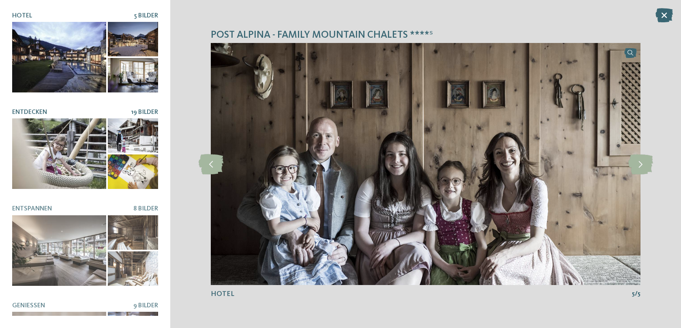
click at [75, 184] on div at bounding box center [59, 153] width 94 height 70
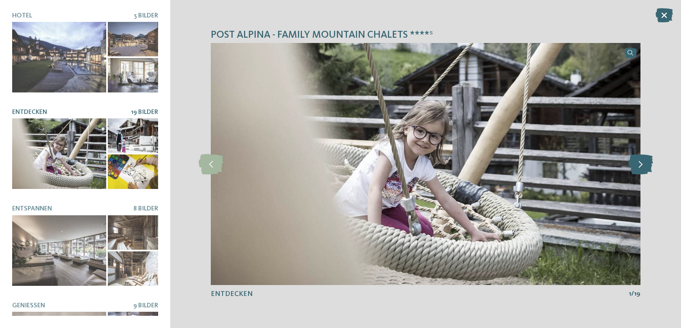
click at [638, 163] on icon at bounding box center [640, 164] width 25 height 20
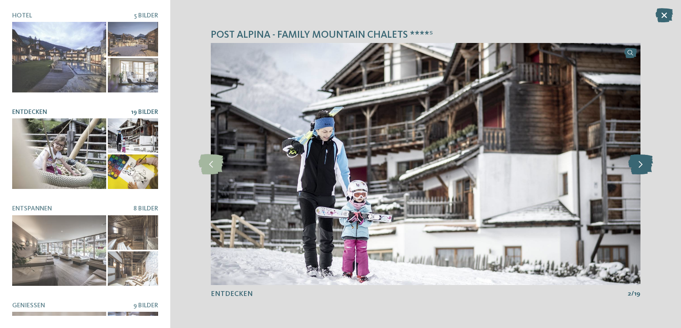
click at [638, 163] on icon at bounding box center [640, 164] width 25 height 20
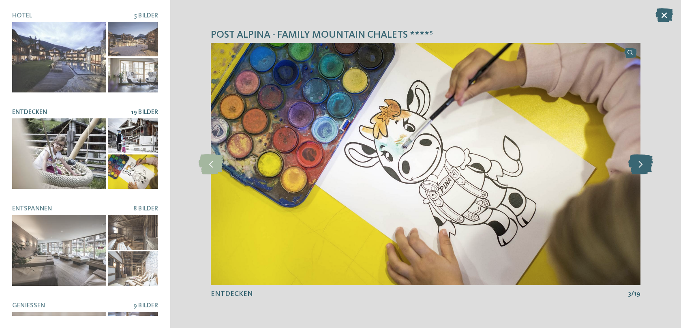
click at [638, 163] on icon at bounding box center [640, 164] width 25 height 20
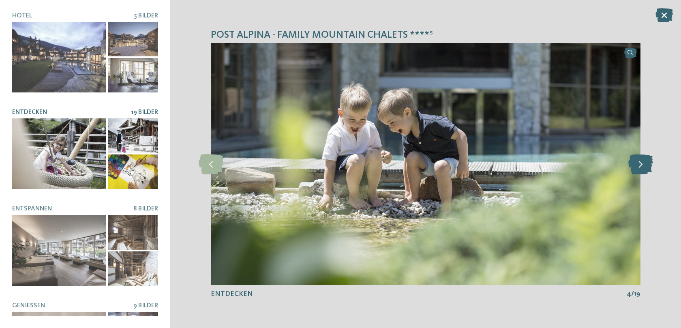
click at [638, 163] on icon at bounding box center [640, 164] width 25 height 20
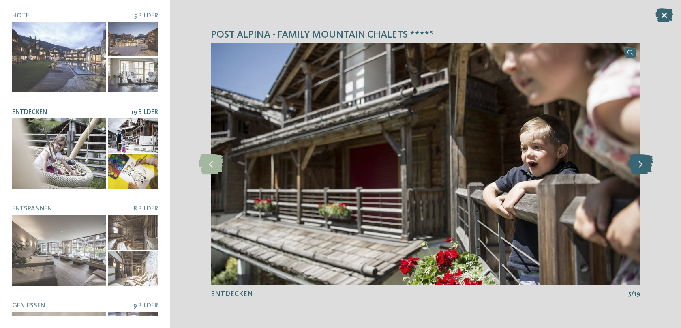
click at [638, 163] on icon at bounding box center [640, 164] width 25 height 20
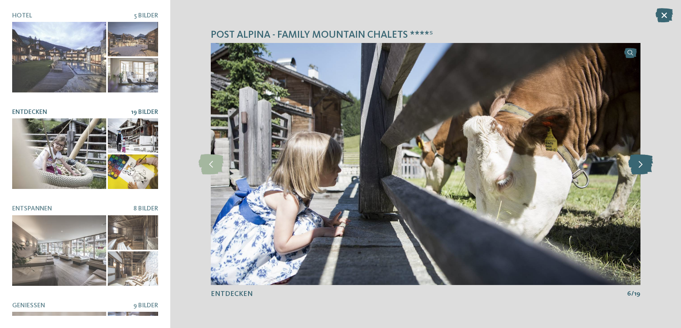
click at [638, 163] on icon at bounding box center [640, 164] width 25 height 20
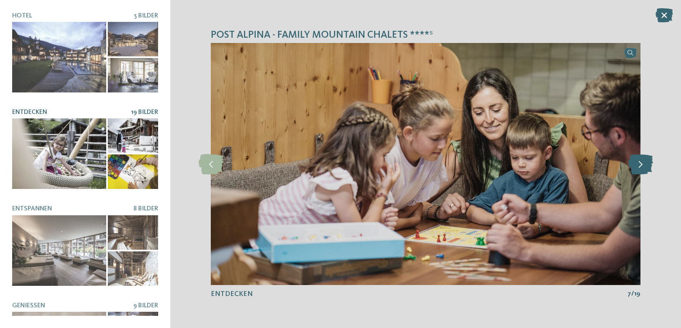
click at [638, 163] on icon at bounding box center [640, 164] width 25 height 20
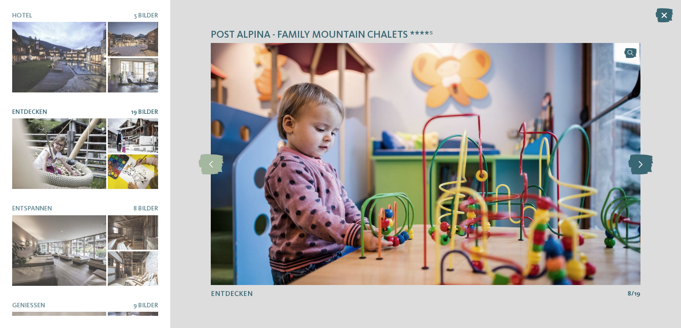
click at [638, 163] on icon at bounding box center [640, 164] width 25 height 20
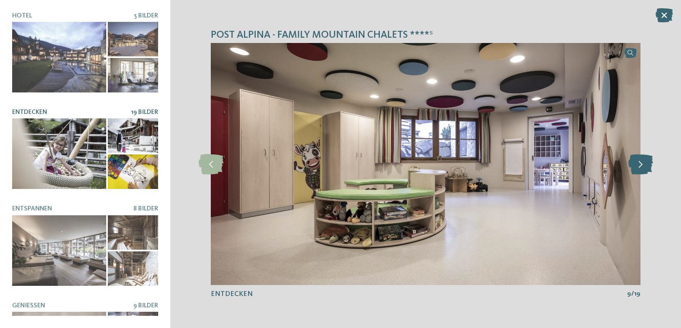
click at [638, 163] on icon at bounding box center [640, 164] width 25 height 20
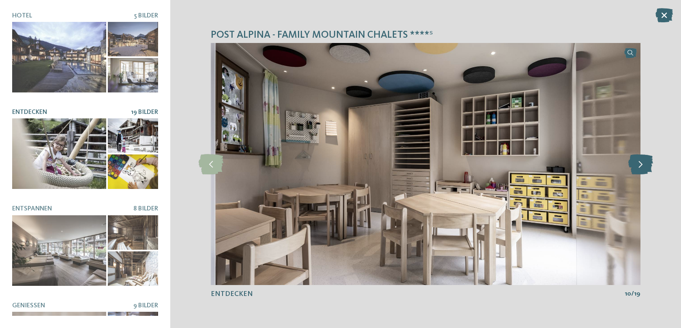
click at [638, 163] on icon at bounding box center [640, 164] width 25 height 20
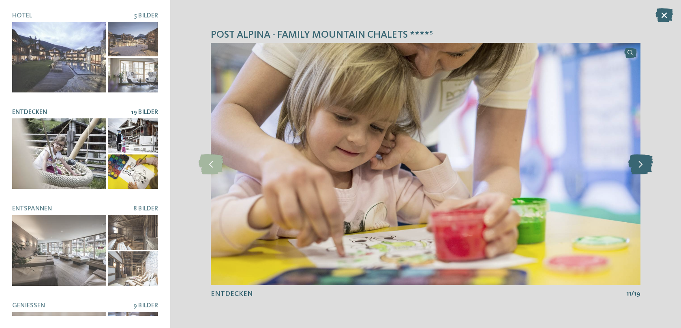
click at [638, 163] on icon at bounding box center [640, 164] width 25 height 20
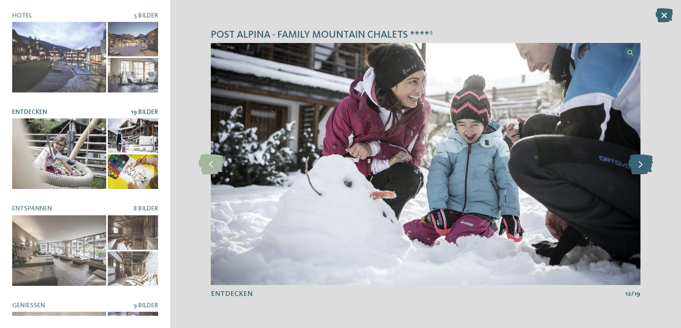
click at [638, 163] on icon at bounding box center [640, 164] width 25 height 20
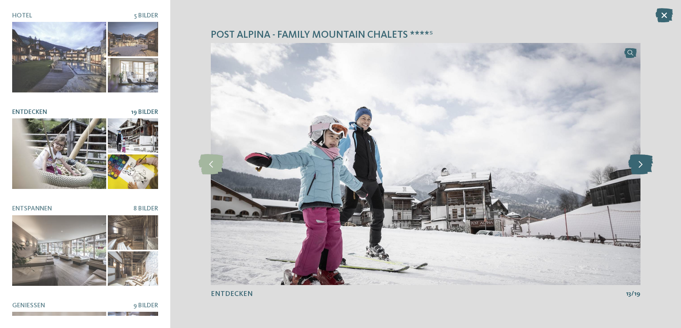
click at [638, 163] on icon at bounding box center [640, 164] width 25 height 20
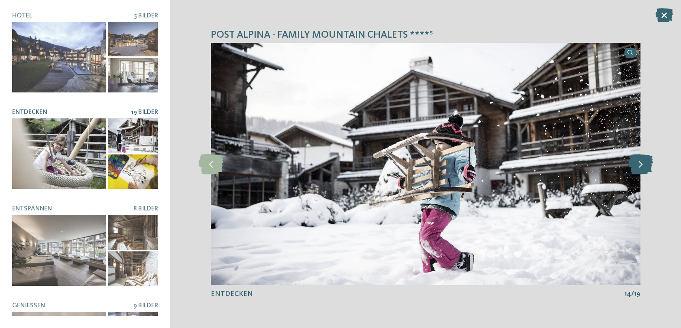
click at [638, 163] on icon at bounding box center [640, 164] width 25 height 20
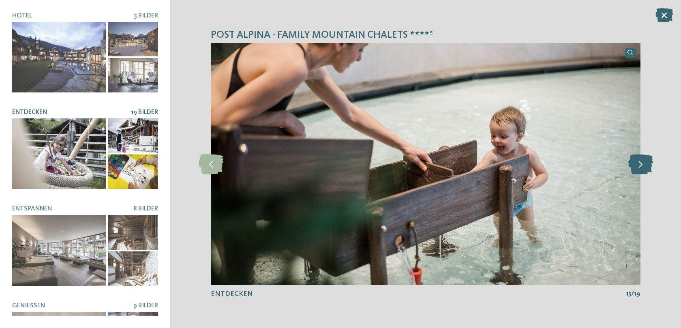
click at [638, 163] on icon at bounding box center [640, 164] width 25 height 20
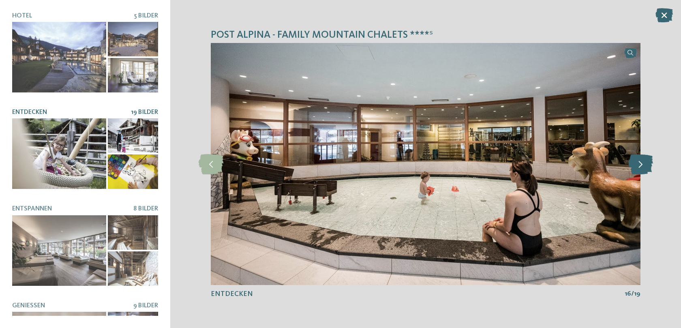
click at [638, 163] on icon at bounding box center [640, 164] width 25 height 20
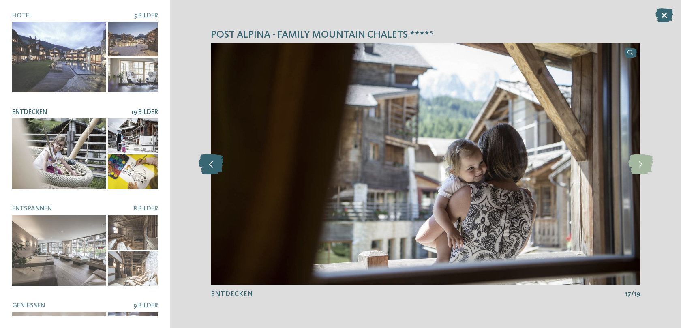
click at [212, 170] on icon at bounding box center [210, 164] width 25 height 20
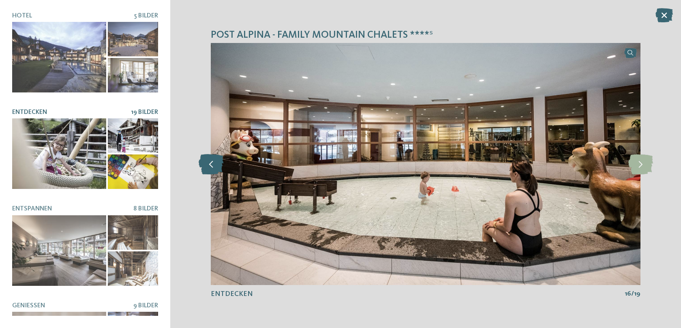
click at [212, 170] on icon at bounding box center [210, 164] width 25 height 20
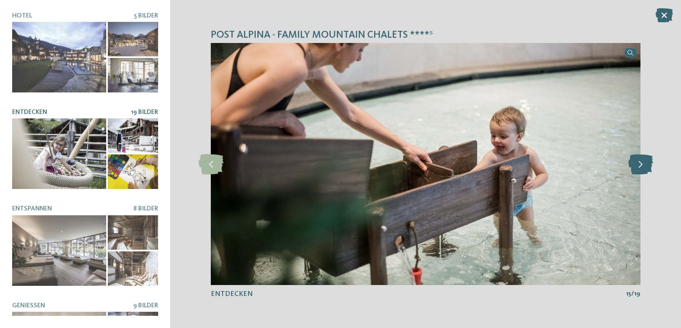
click at [644, 162] on icon at bounding box center [640, 164] width 25 height 20
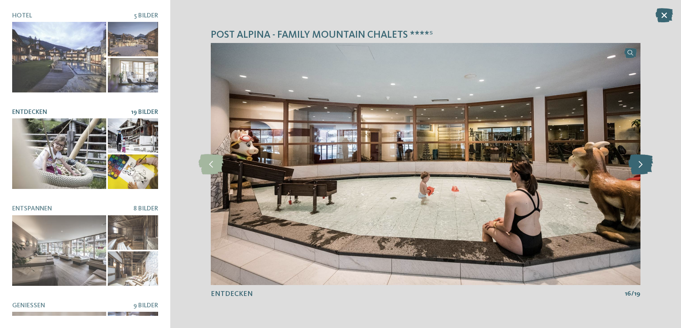
click at [644, 162] on icon at bounding box center [640, 164] width 25 height 20
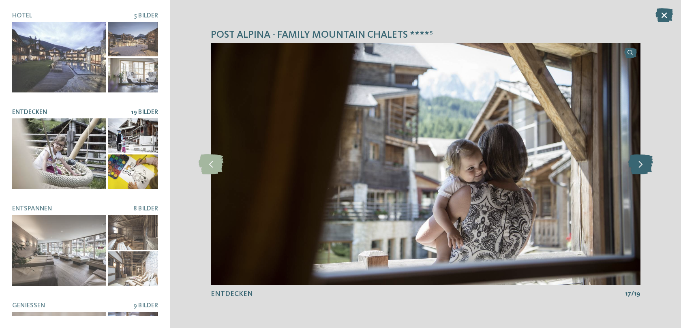
click at [644, 162] on icon at bounding box center [640, 164] width 25 height 20
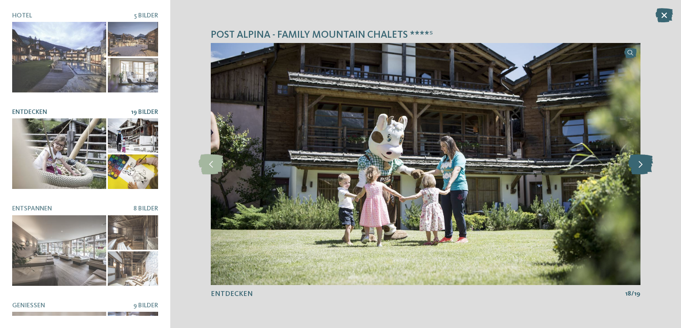
click at [644, 162] on icon at bounding box center [640, 164] width 25 height 20
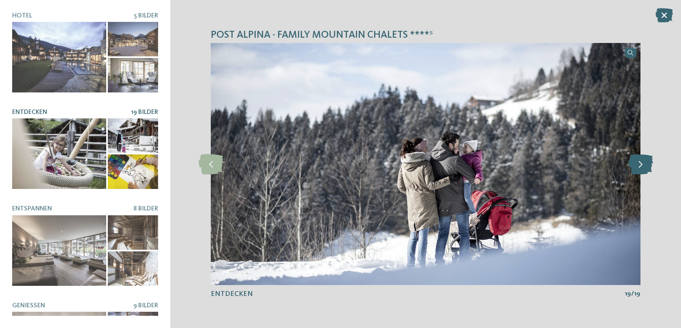
click at [644, 162] on icon at bounding box center [640, 164] width 25 height 20
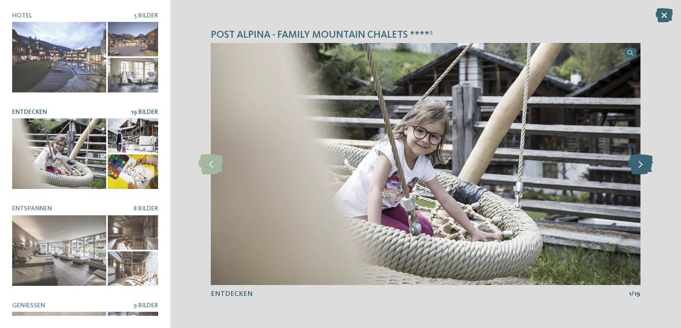
click at [644, 162] on icon at bounding box center [640, 164] width 25 height 20
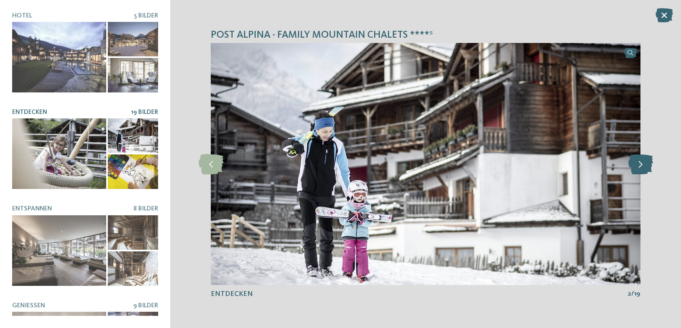
click at [644, 162] on icon at bounding box center [640, 164] width 25 height 20
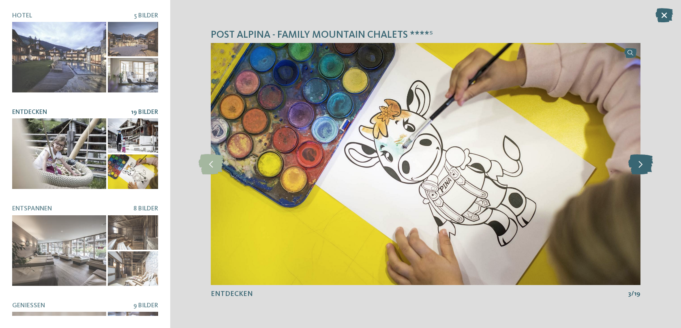
click at [644, 162] on icon at bounding box center [640, 164] width 25 height 20
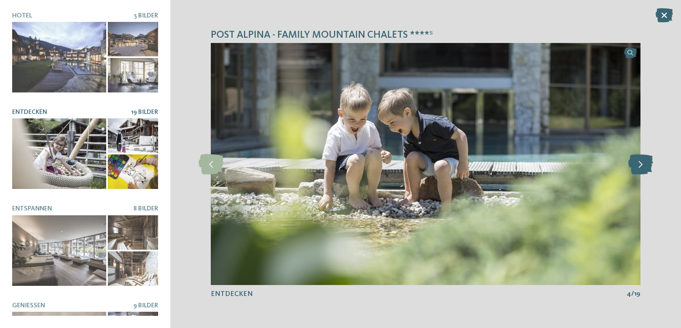
click at [644, 162] on icon at bounding box center [640, 164] width 25 height 20
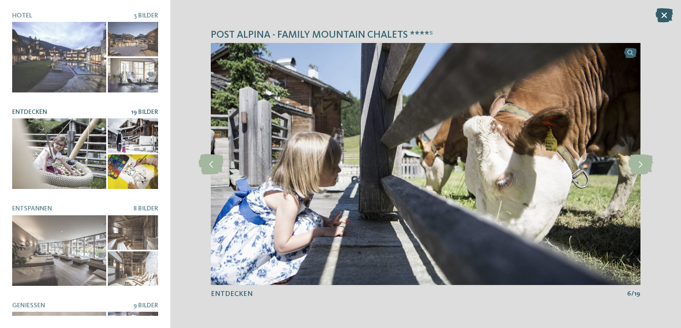
click at [668, 19] on icon at bounding box center [663, 15] width 17 height 14
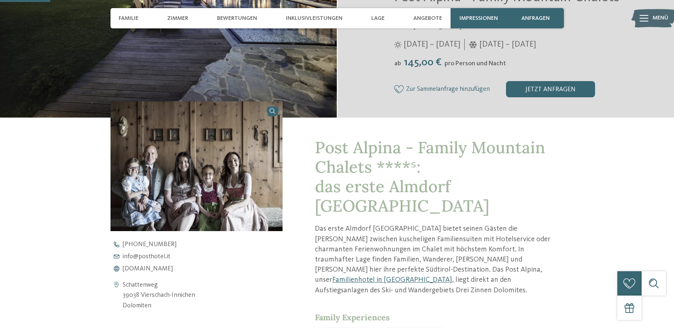
scroll to position [216, 0]
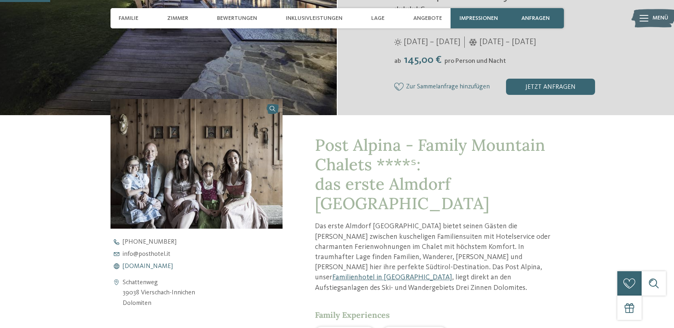
click at [159, 265] on span "www.postalpina.it" at bounding box center [148, 266] width 50 height 6
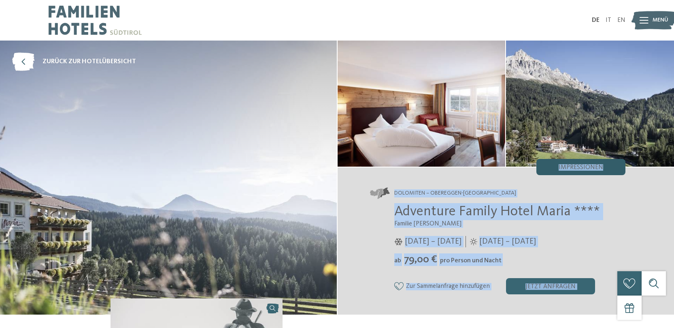
click at [566, 171] on div "Impressionen" at bounding box center [581, 167] width 89 height 16
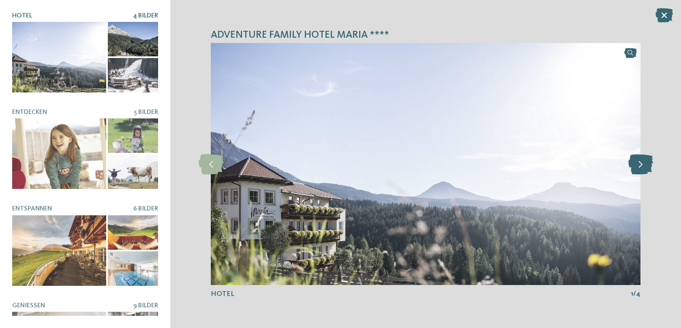
click at [646, 170] on icon at bounding box center [640, 164] width 25 height 20
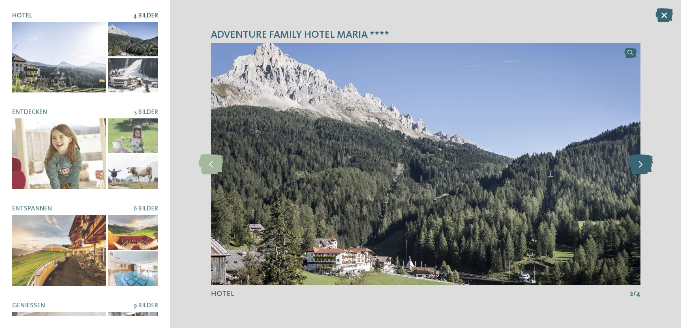
click at [646, 170] on icon at bounding box center [640, 164] width 25 height 20
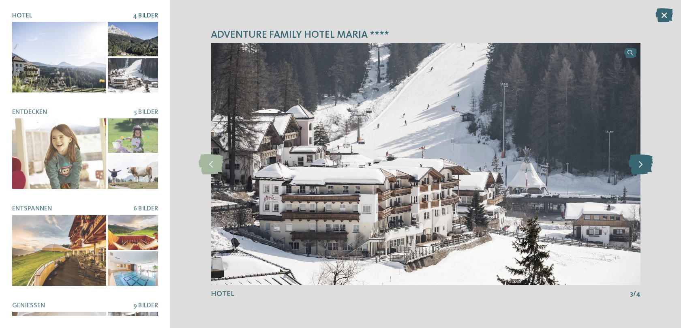
click at [646, 170] on icon at bounding box center [640, 164] width 25 height 20
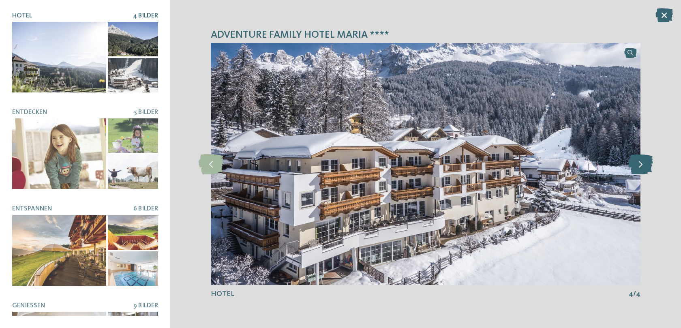
click at [646, 170] on icon at bounding box center [640, 164] width 25 height 20
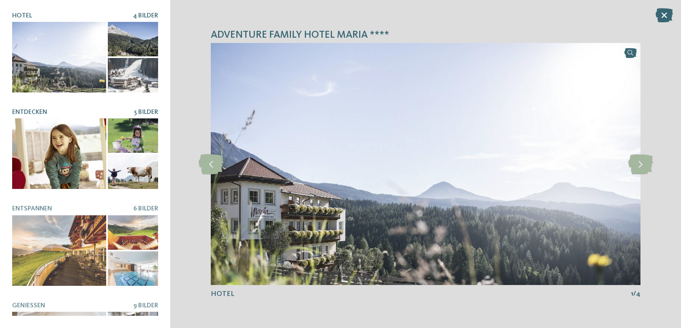
click at [62, 148] on div at bounding box center [59, 153] width 94 height 70
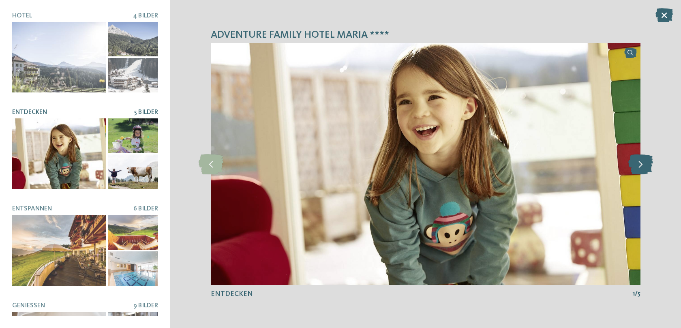
click at [641, 160] on icon at bounding box center [640, 164] width 25 height 20
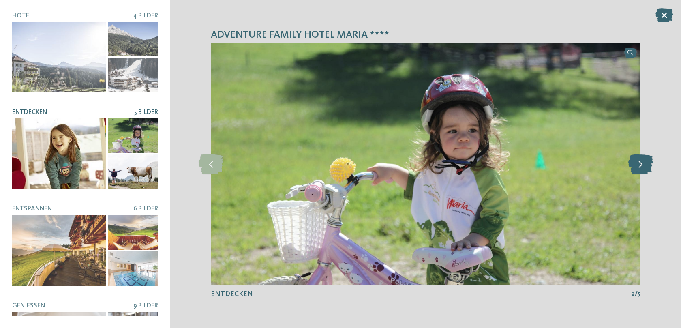
click at [641, 160] on icon at bounding box center [640, 164] width 25 height 20
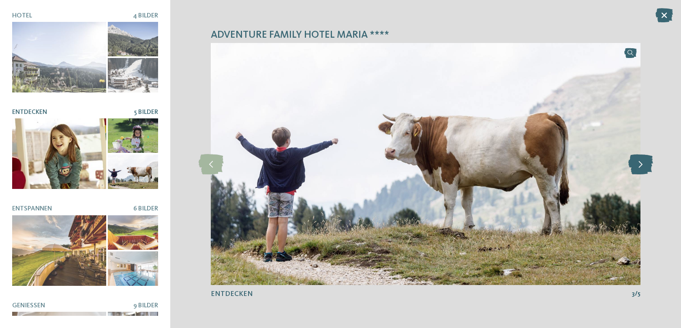
click at [641, 160] on icon at bounding box center [640, 164] width 25 height 20
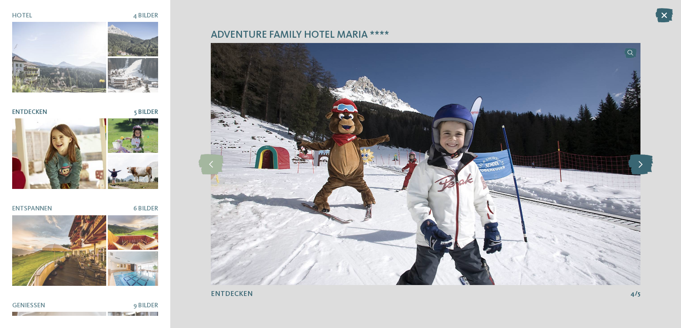
click at [641, 160] on icon at bounding box center [640, 164] width 25 height 20
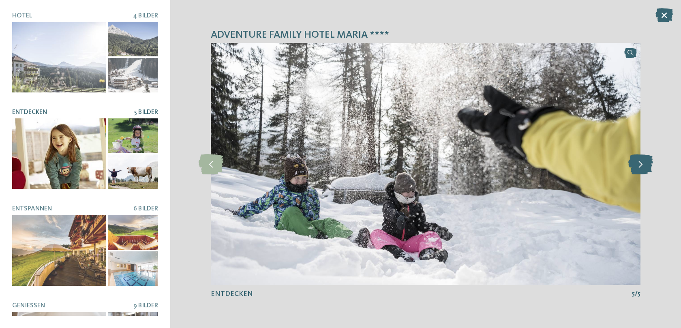
click at [641, 160] on icon at bounding box center [640, 164] width 25 height 20
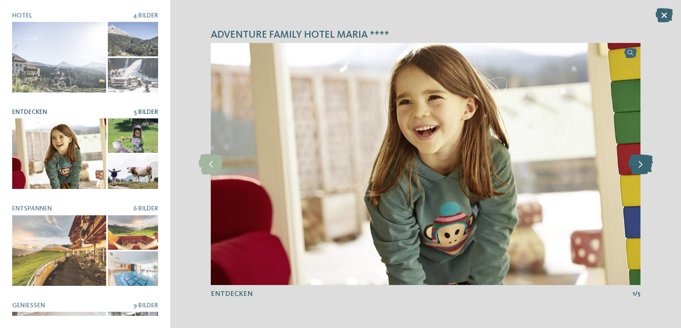
click at [641, 160] on icon at bounding box center [640, 164] width 25 height 20
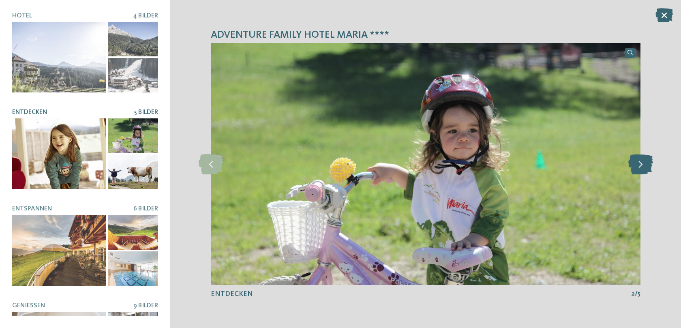
click at [641, 160] on icon at bounding box center [640, 164] width 25 height 20
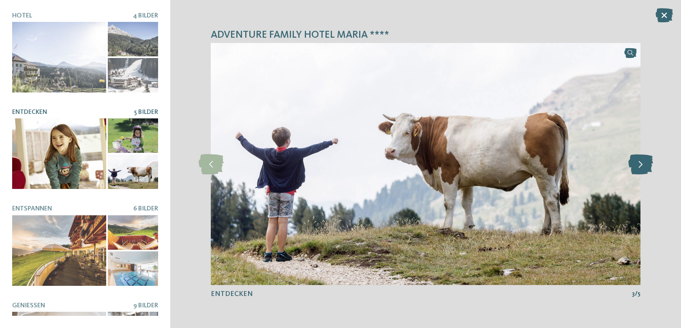
click at [641, 160] on icon at bounding box center [640, 164] width 25 height 20
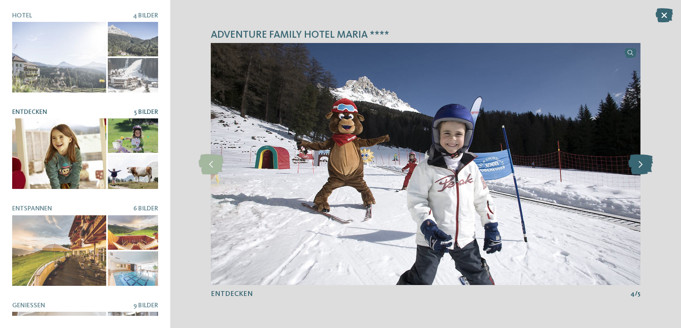
click at [641, 160] on icon at bounding box center [640, 164] width 25 height 20
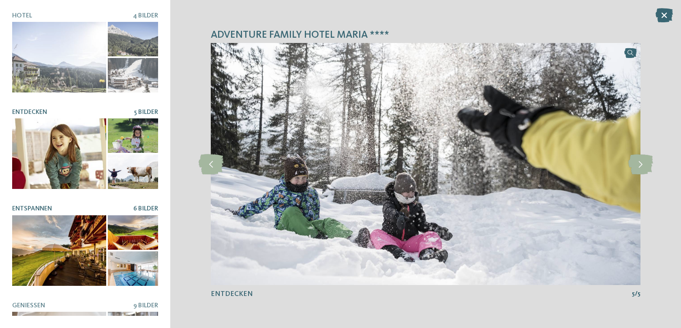
click at [78, 233] on div at bounding box center [59, 250] width 94 height 70
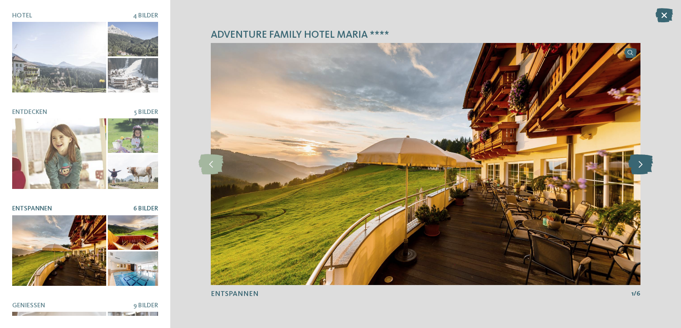
click at [634, 165] on icon at bounding box center [640, 164] width 25 height 20
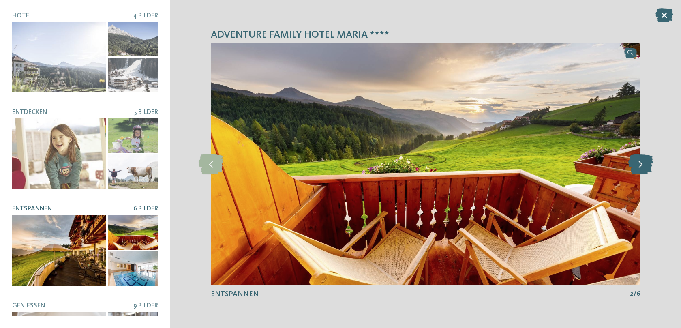
click at [634, 165] on icon at bounding box center [640, 164] width 25 height 20
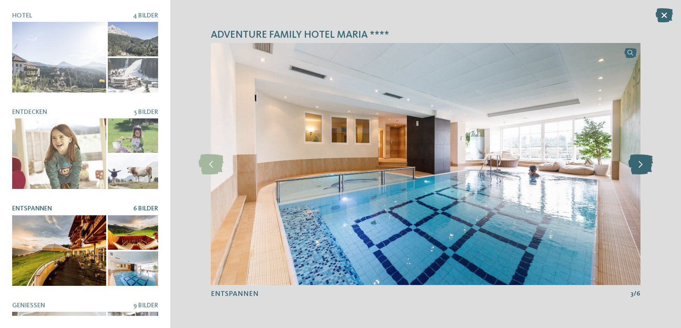
click at [634, 165] on icon at bounding box center [640, 164] width 25 height 20
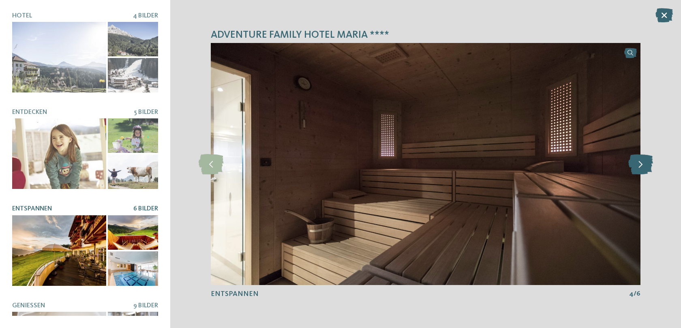
click at [634, 165] on icon at bounding box center [640, 164] width 25 height 20
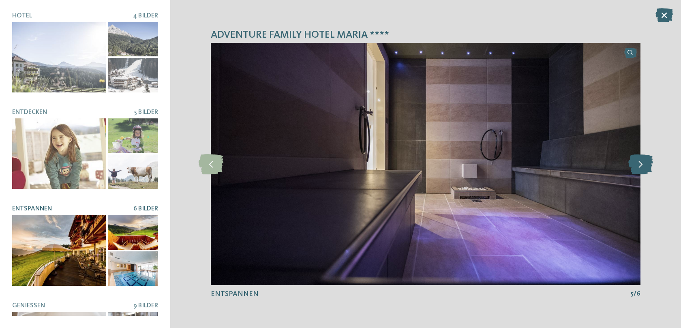
click at [634, 165] on icon at bounding box center [640, 164] width 25 height 20
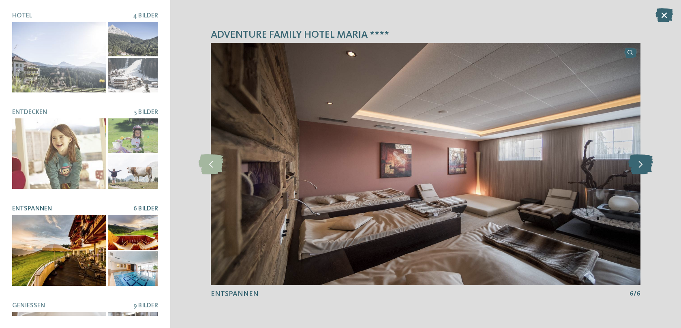
click at [634, 165] on icon at bounding box center [640, 164] width 25 height 20
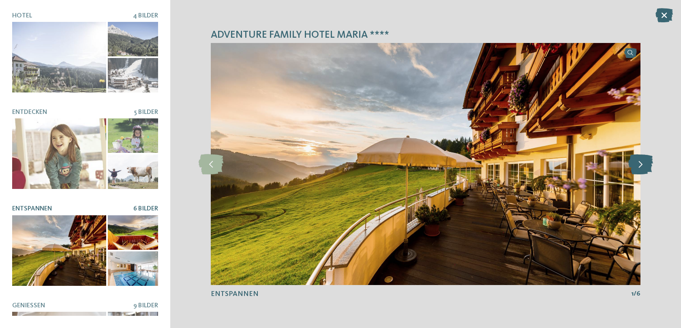
click at [634, 165] on icon at bounding box center [640, 164] width 25 height 20
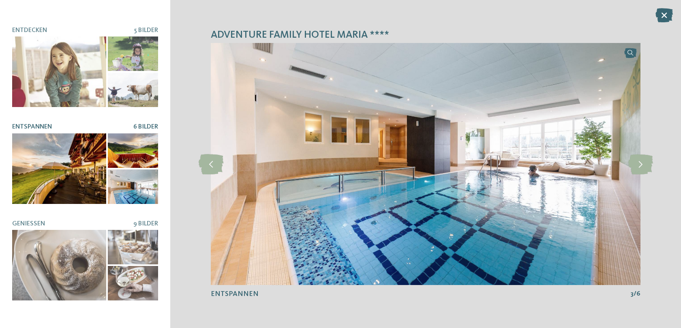
scroll to position [83, 0]
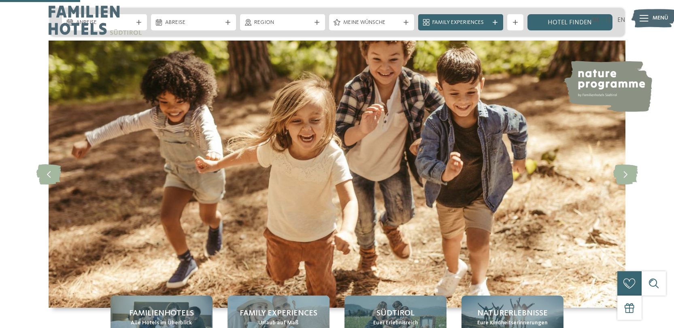
scroll to position [383, 0]
